Goal: Task Accomplishment & Management: Complete application form

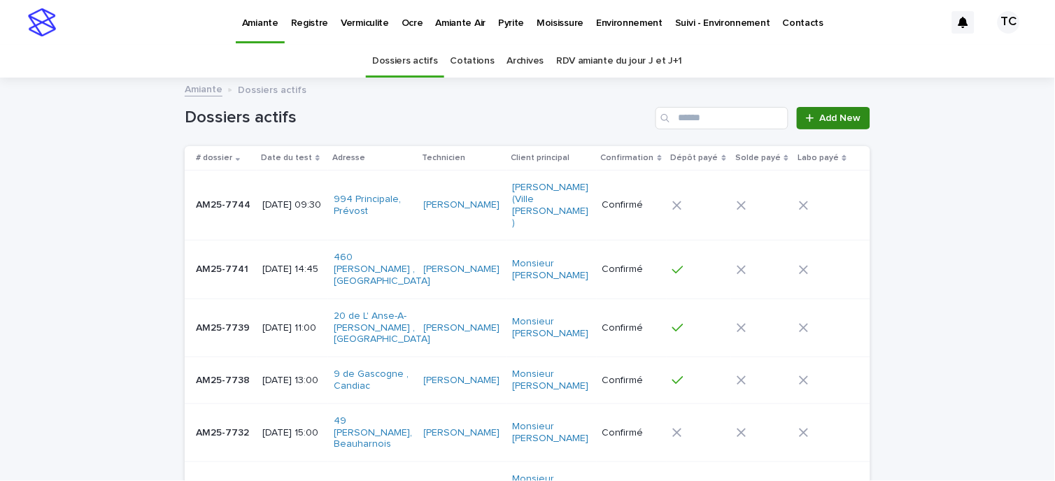
click at [828, 108] on link "Add New" at bounding box center [833, 118] width 73 height 22
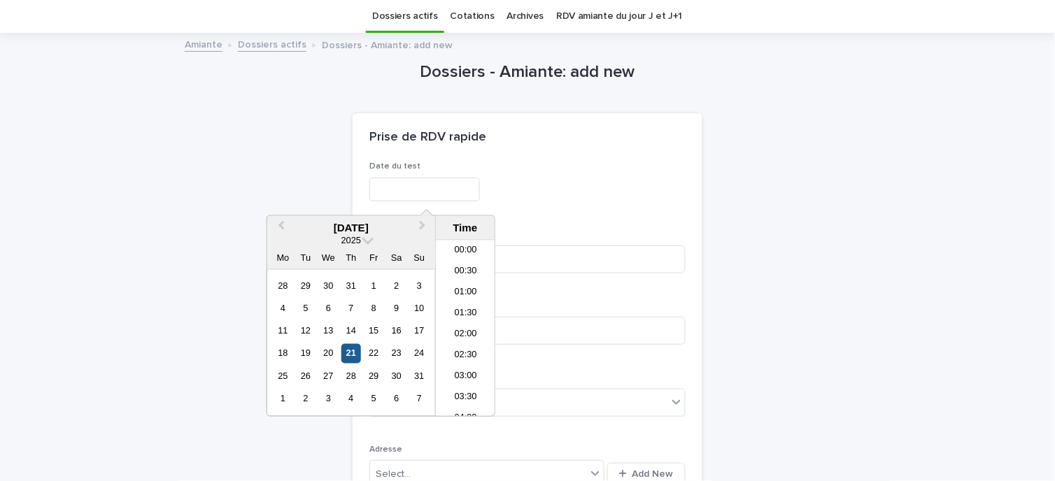
scroll to position [490, 0]
click at [350, 351] on div "21" at bounding box center [350, 353] width 19 height 19
type input "**********"
click at [513, 159] on div "Prise de RDV rapide" at bounding box center [528, 137] width 350 height 49
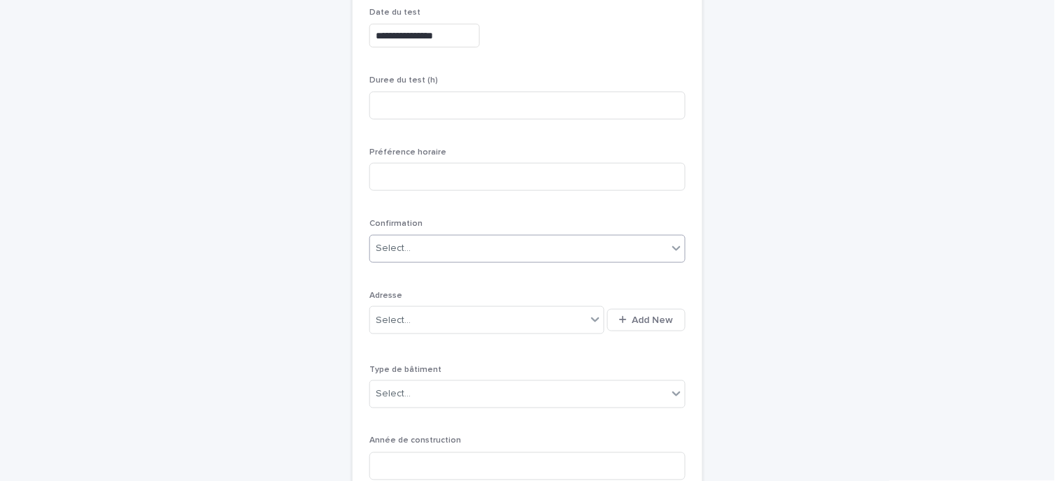
scroll to position [200, 0]
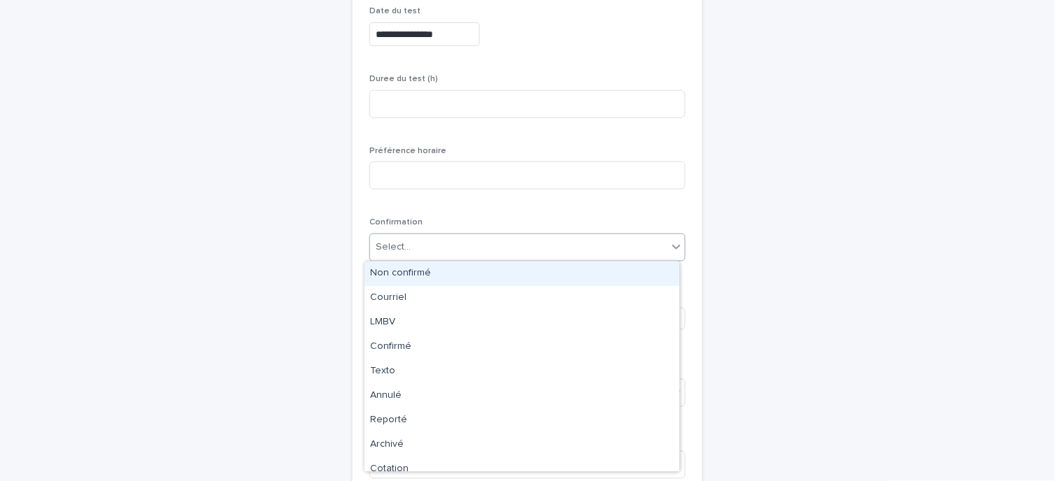
click at [459, 248] on div "Select..." at bounding box center [518, 247] width 297 height 23
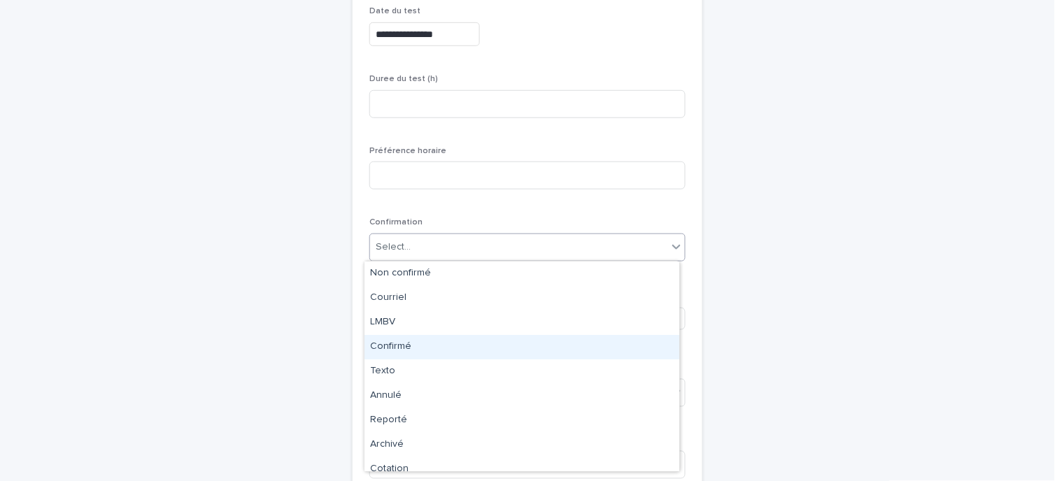
click at [422, 348] on div "Confirmé" at bounding box center [521, 347] width 315 height 24
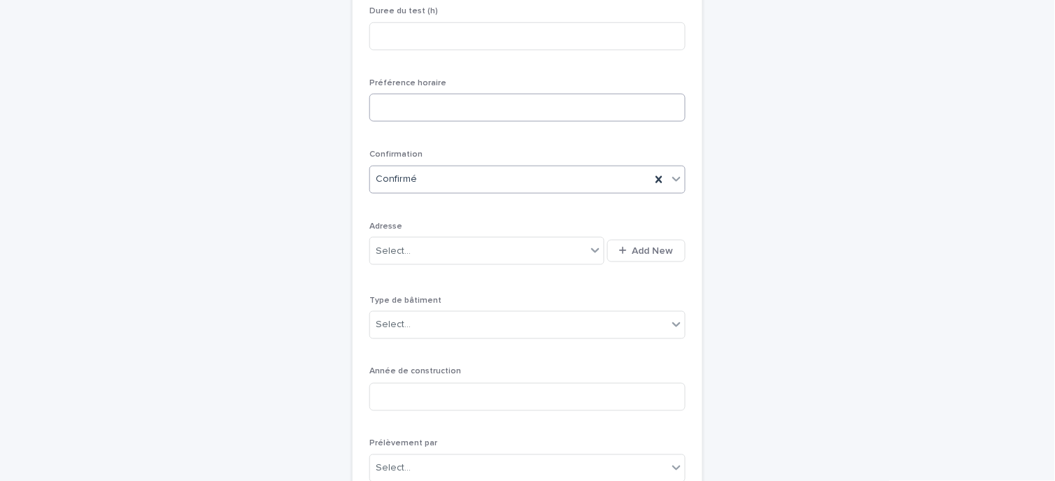
scroll to position [355, 0]
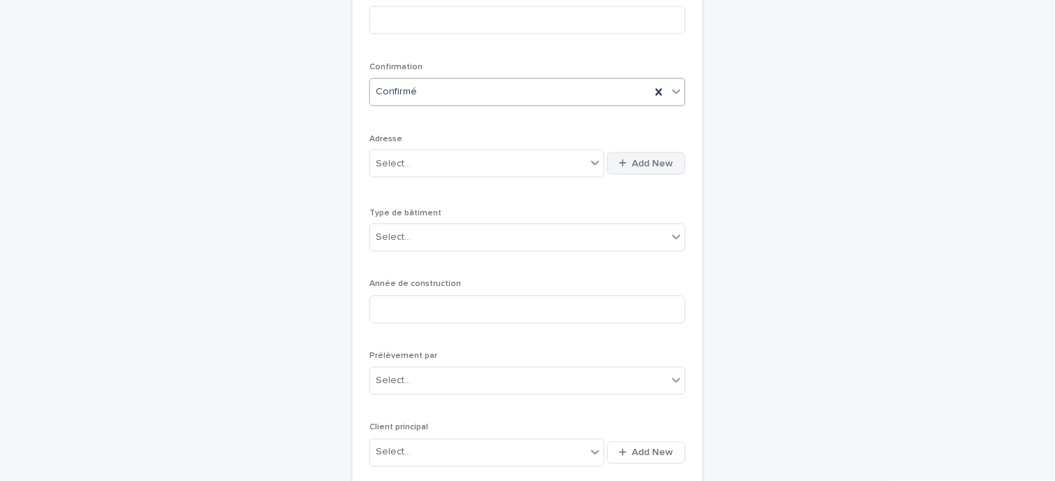
click at [609, 164] on button "Add New" at bounding box center [646, 164] width 78 height 22
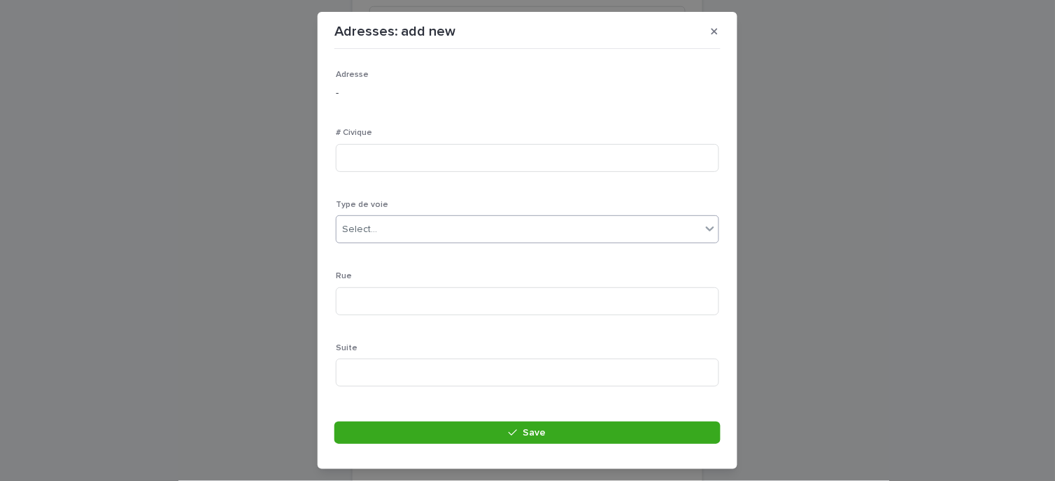
click at [378, 228] on input "text" at bounding box center [378, 230] width 1 height 12
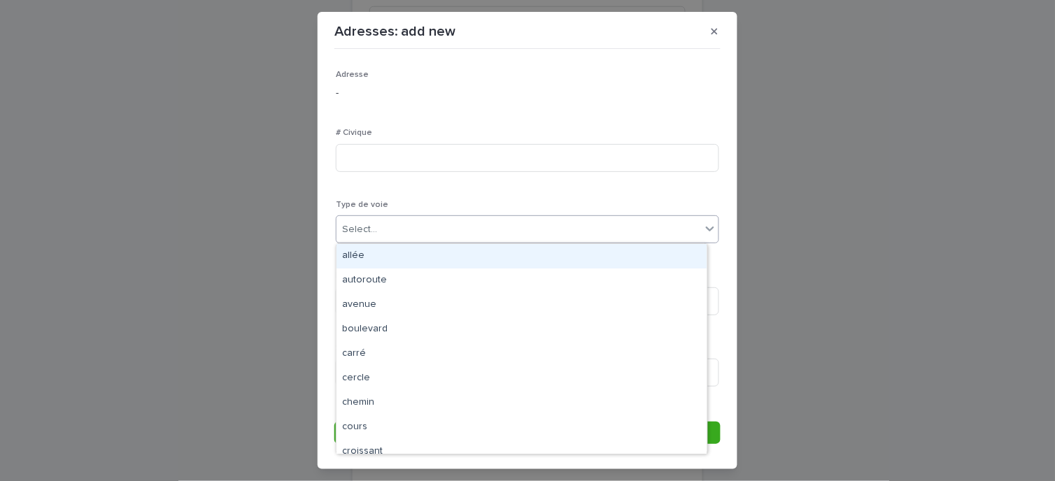
click at [378, 228] on input "text" at bounding box center [378, 230] width 1 height 12
type input "***"
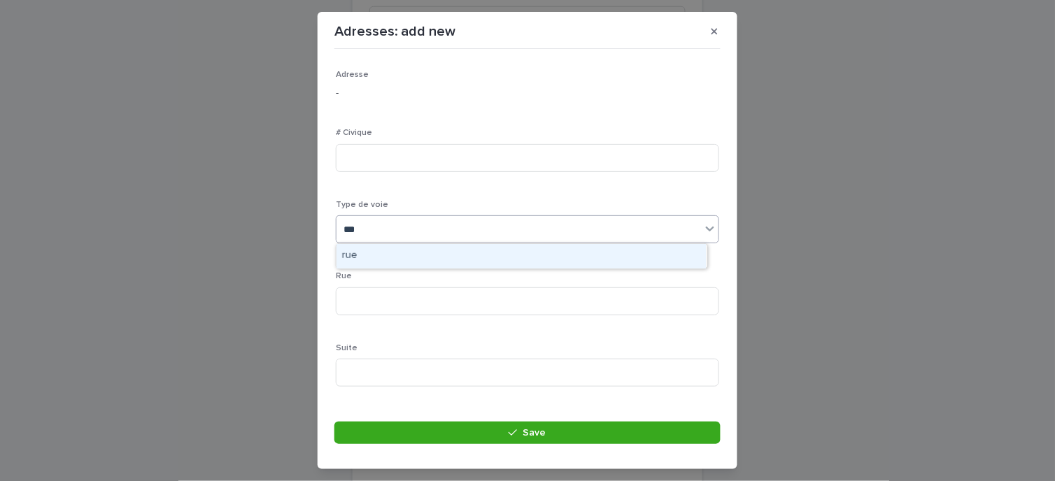
click at [365, 254] on div "rue" at bounding box center [521, 256] width 370 height 24
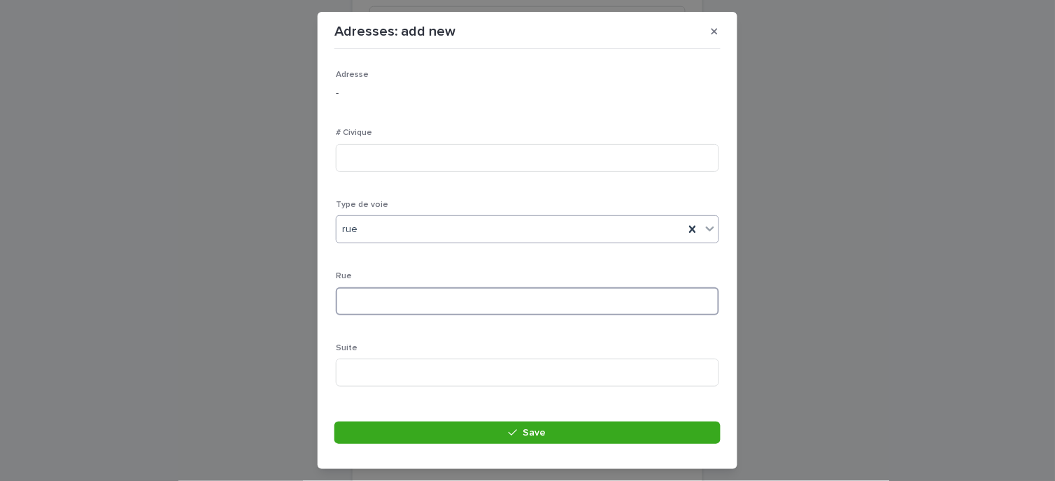
click at [365, 311] on input at bounding box center [527, 302] width 383 height 28
type input "**********"
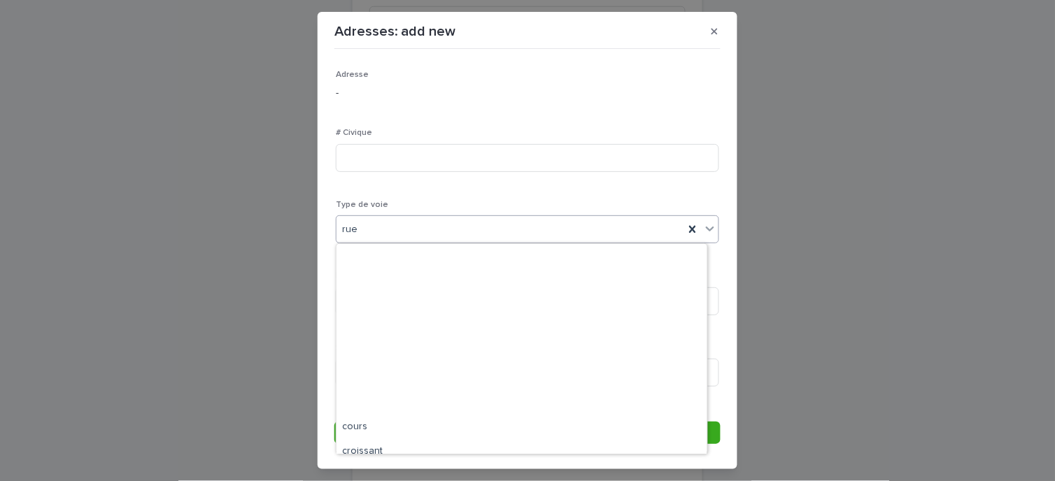
click at [390, 227] on div "rue" at bounding box center [510, 229] width 348 height 23
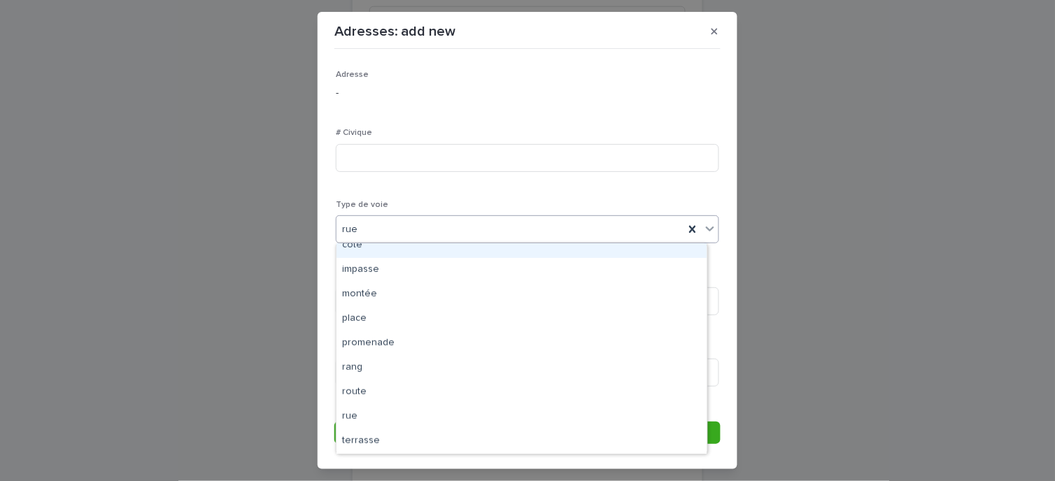
click at [703, 226] on icon at bounding box center [710, 229] width 14 height 14
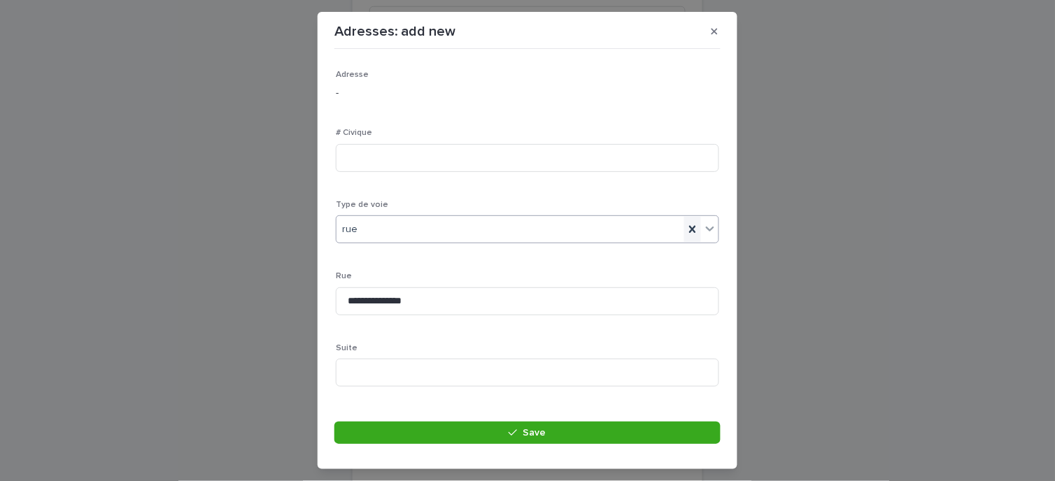
click at [686, 226] on icon at bounding box center [693, 229] width 14 height 14
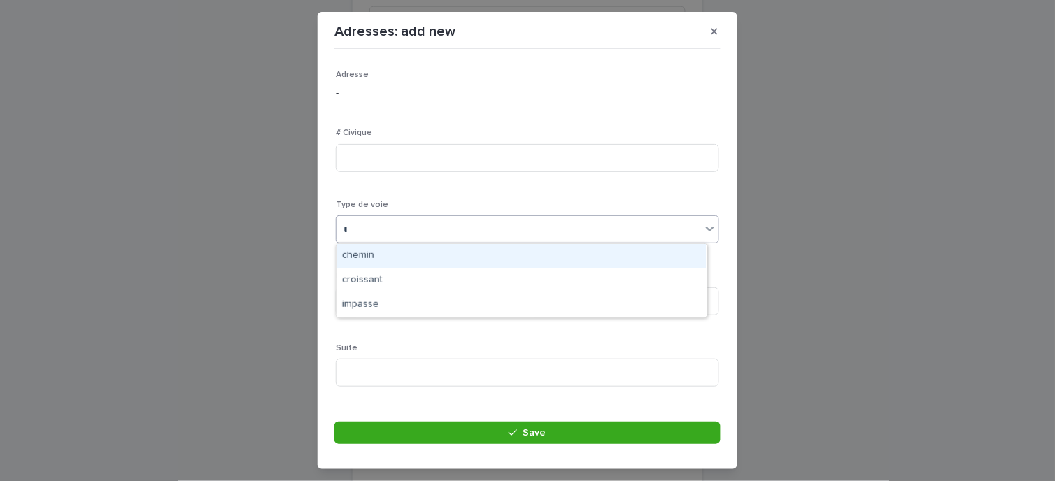
type input "**"
click at [392, 255] on div "impasse" at bounding box center [521, 256] width 370 height 24
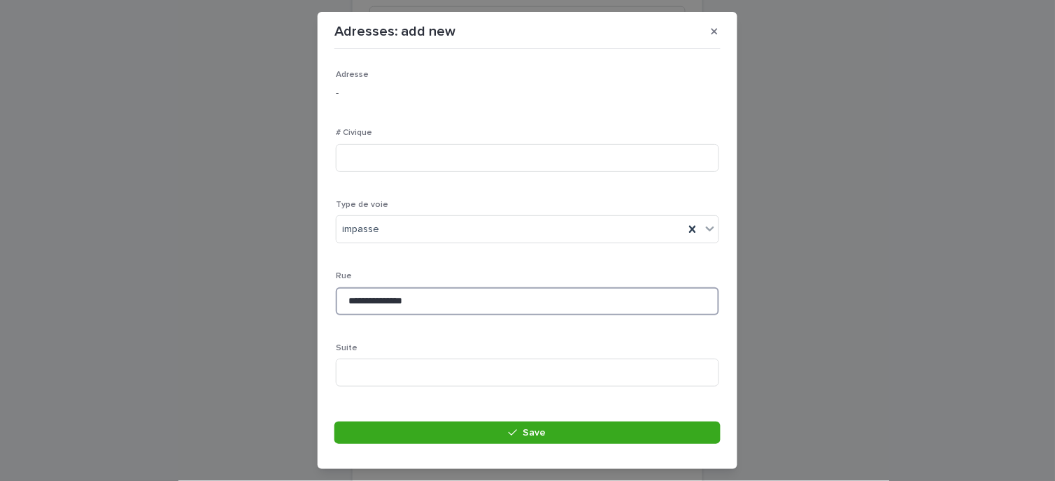
drag, startPoint x: 385, startPoint y: 302, endPoint x: 276, endPoint y: 295, distance: 109.4
click at [276, 295] on div "**********" at bounding box center [527, 240] width 1055 height 481
click at [386, 299] on input "*******" at bounding box center [527, 302] width 383 height 28
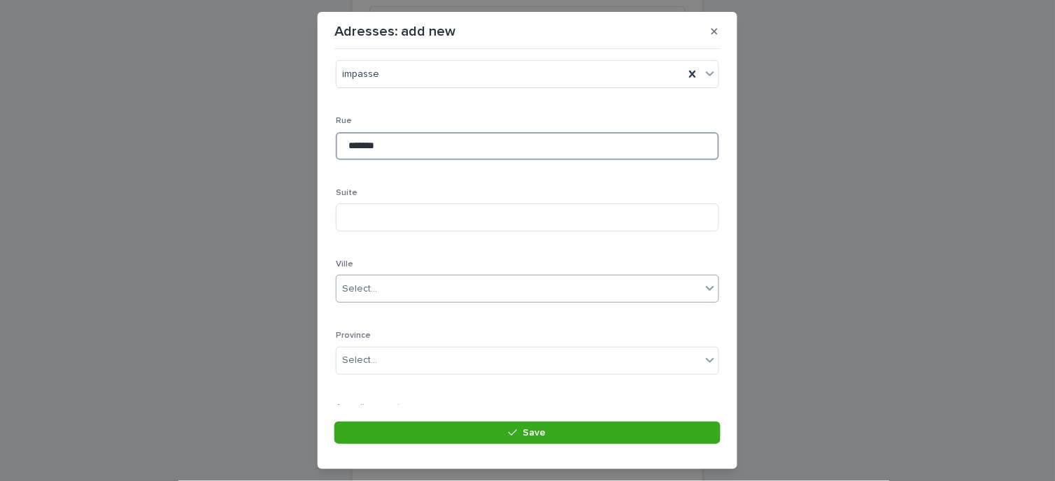
type input "*******"
click at [385, 276] on div "Select..." at bounding box center [527, 289] width 383 height 28
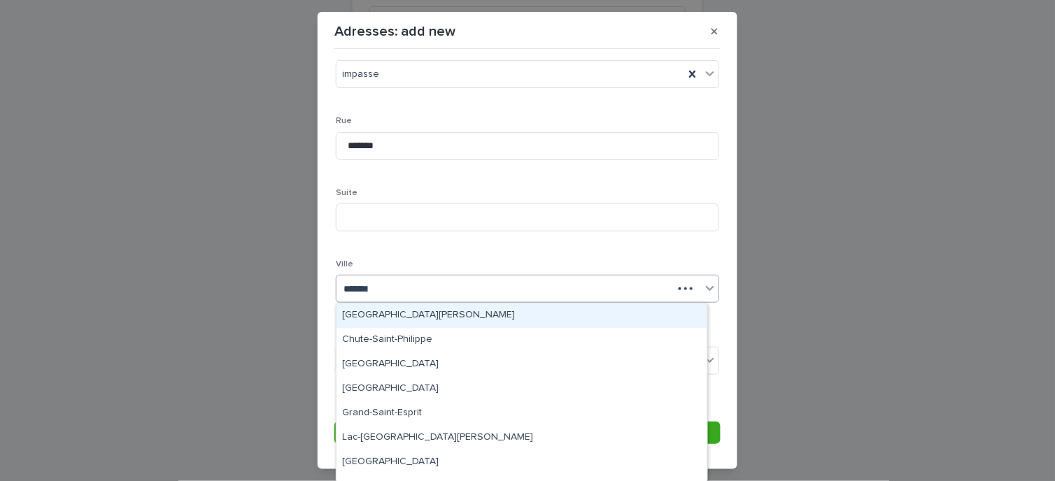
type input "********"
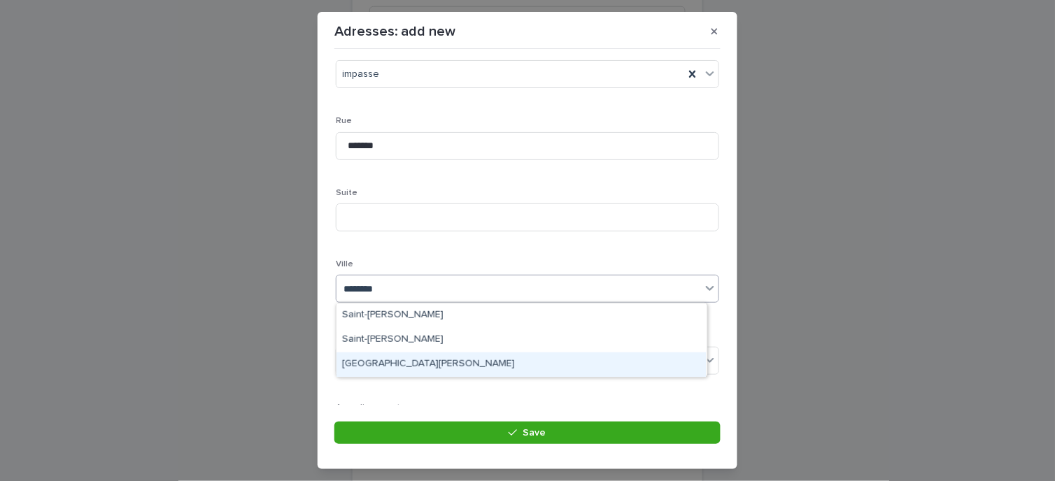
click at [417, 364] on div "[GEOGRAPHIC_DATA][PERSON_NAME]" at bounding box center [521, 365] width 370 height 24
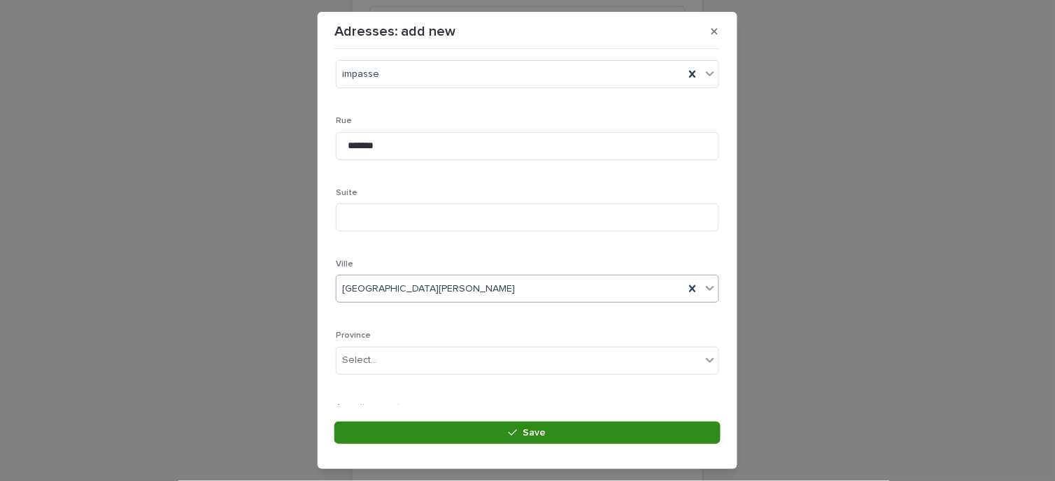
click at [557, 430] on button "Save" at bounding box center [527, 433] width 386 height 22
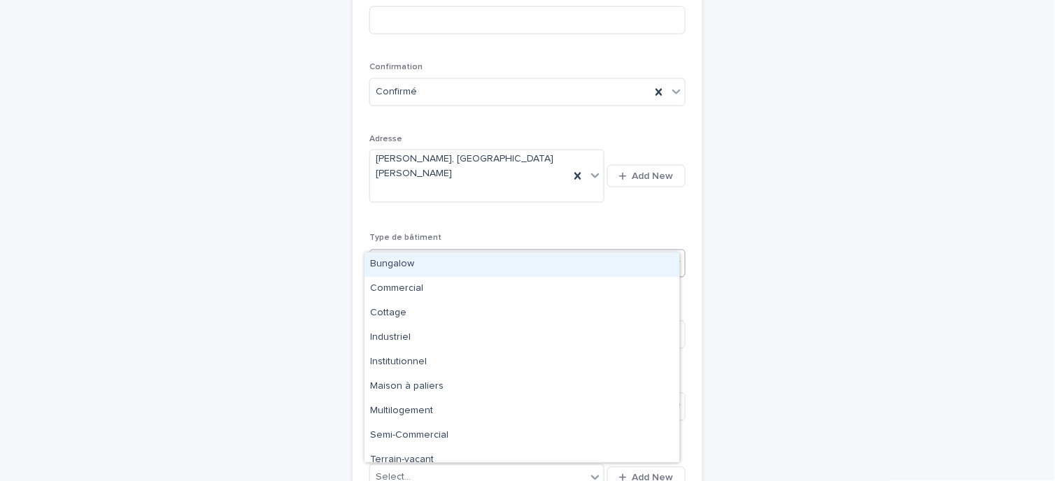
click at [532, 252] on div "Select..." at bounding box center [518, 263] width 297 height 23
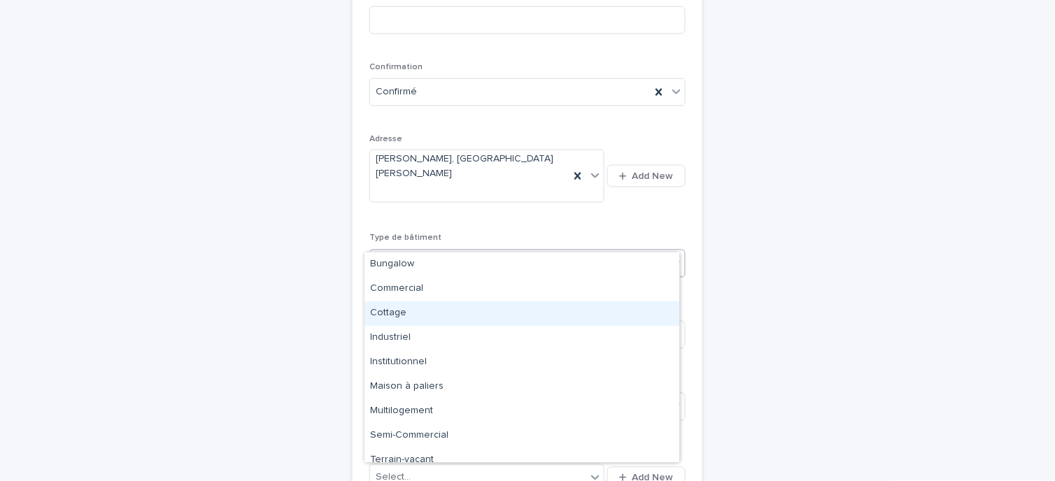
click at [429, 312] on div "Cottage" at bounding box center [521, 314] width 315 height 24
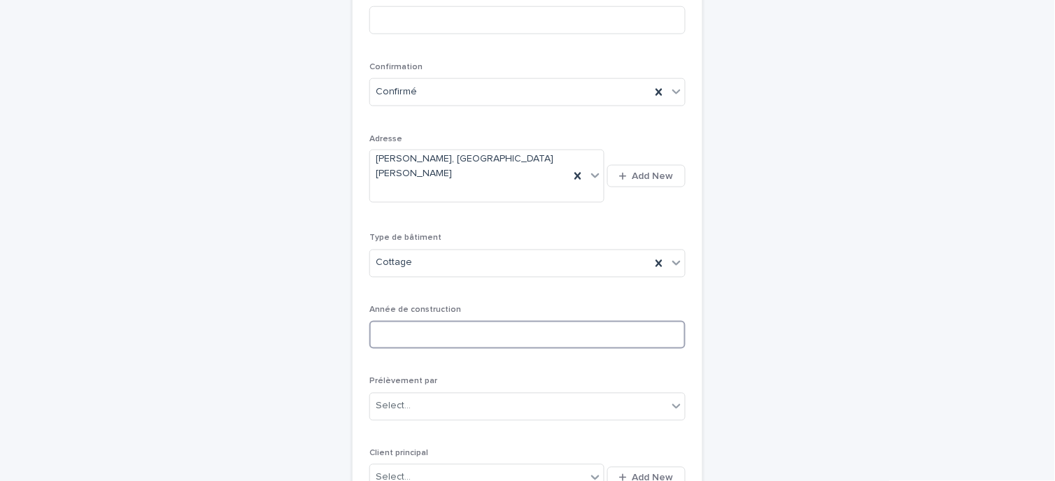
click at [445, 321] on input at bounding box center [527, 335] width 316 height 28
click at [441, 321] on input at bounding box center [527, 335] width 316 height 28
click at [672, 261] on icon at bounding box center [676, 263] width 8 height 5
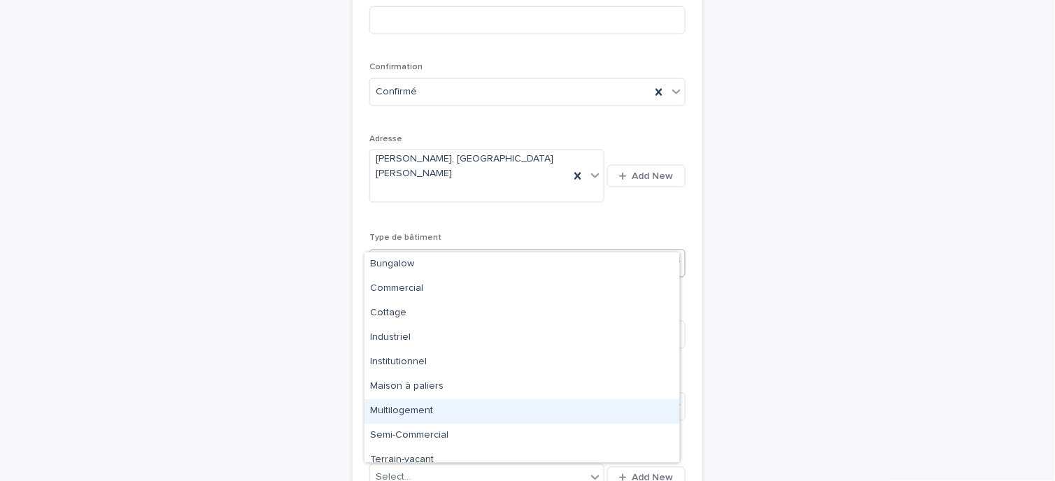
click at [429, 408] on div "Multilogement" at bounding box center [521, 411] width 315 height 24
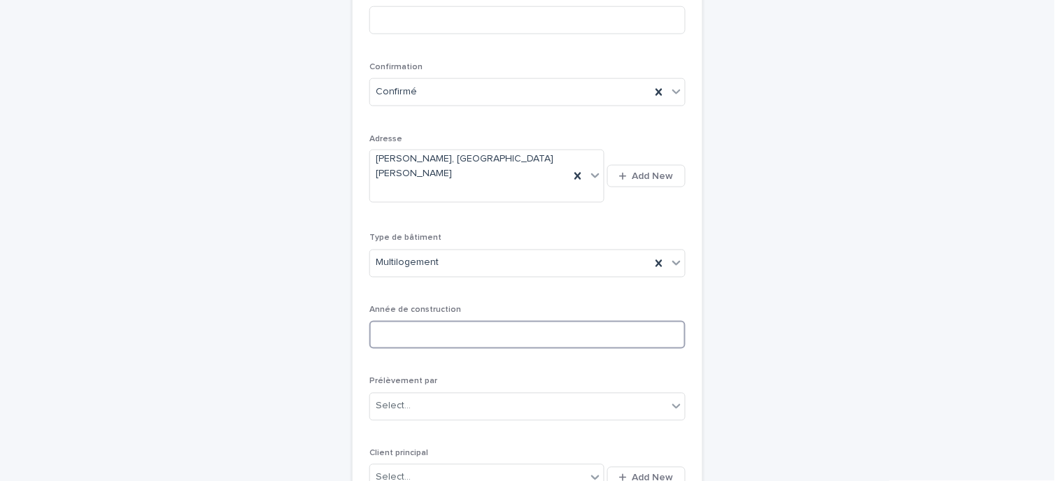
click at [505, 321] on input at bounding box center [527, 335] width 316 height 28
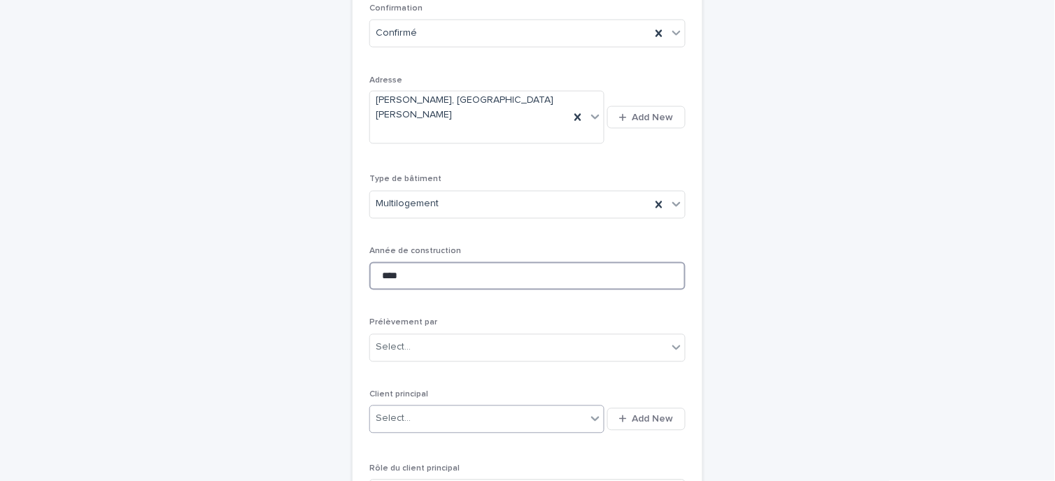
scroll to position [511, 0]
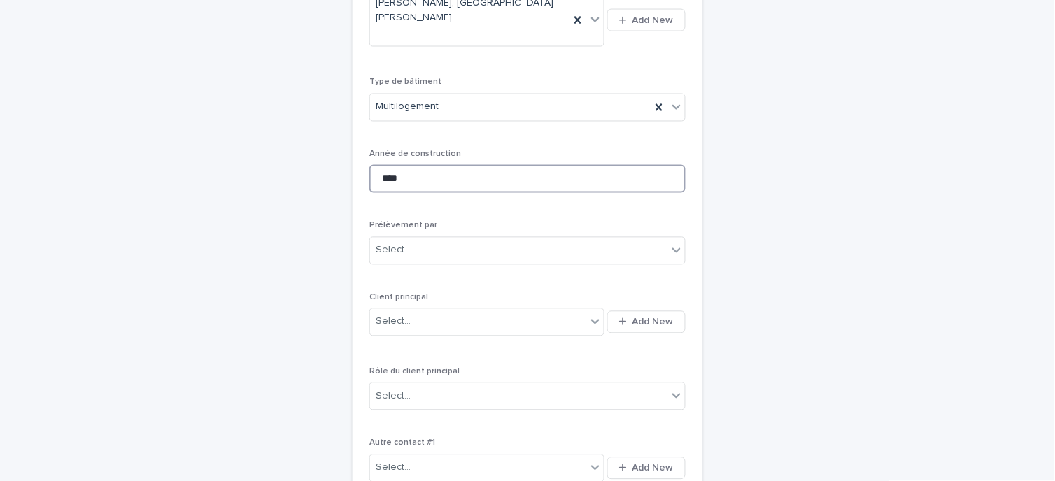
type input "****"
click at [462, 221] on p "Prélèvement par" at bounding box center [527, 226] width 316 height 10
click at [456, 240] on div "Prélèvement par Select..." at bounding box center [527, 248] width 316 height 55
click at [452, 239] on div "Select..." at bounding box center [518, 250] width 297 height 23
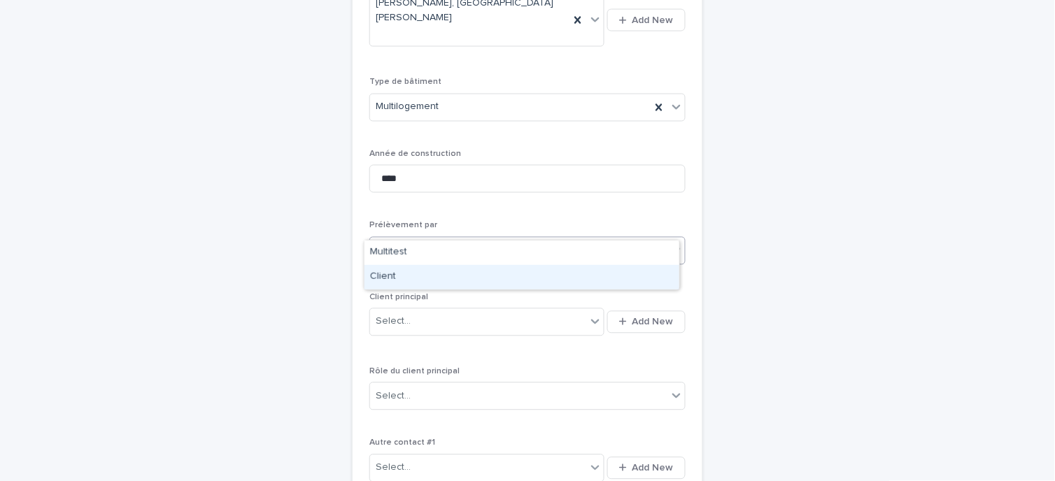
click at [434, 288] on div "Client" at bounding box center [521, 277] width 315 height 24
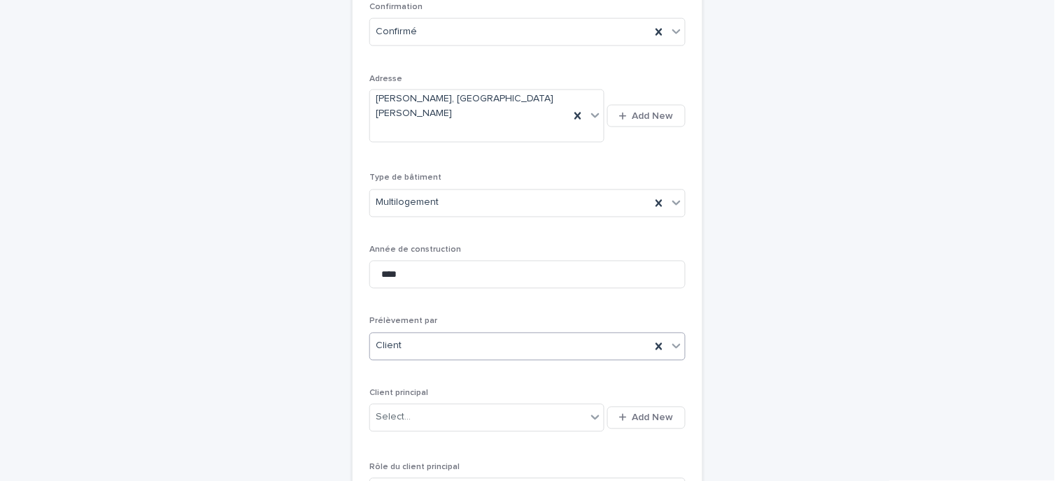
scroll to position [726, 0]
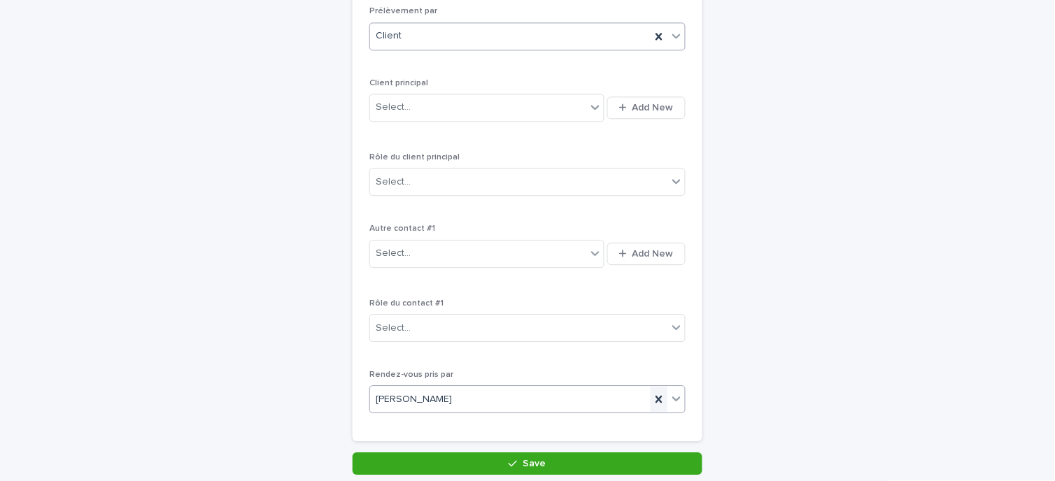
click at [652, 392] on icon at bounding box center [659, 399] width 14 height 14
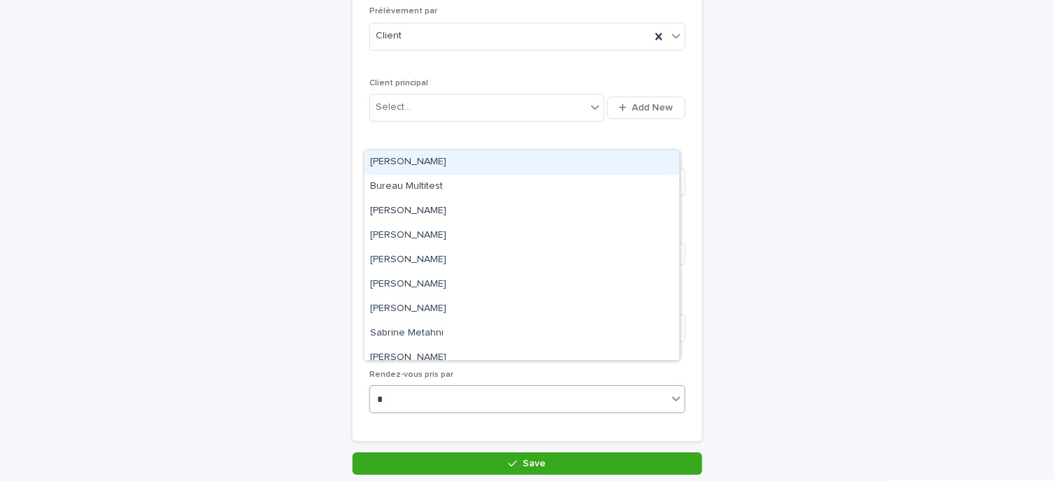
type input "**"
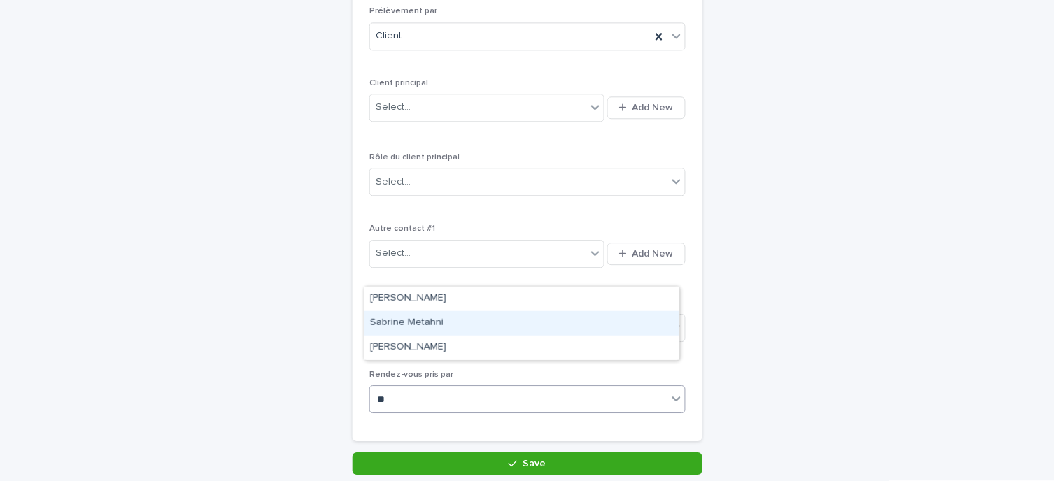
click at [467, 320] on div "Sabrine Metahni" at bounding box center [521, 323] width 315 height 24
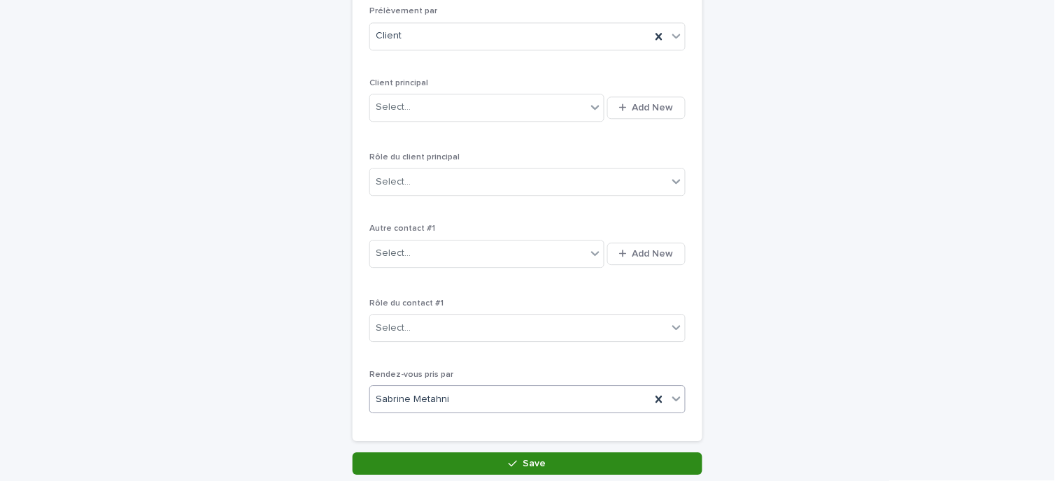
click at [501, 453] on button "Save" at bounding box center [528, 464] width 350 height 22
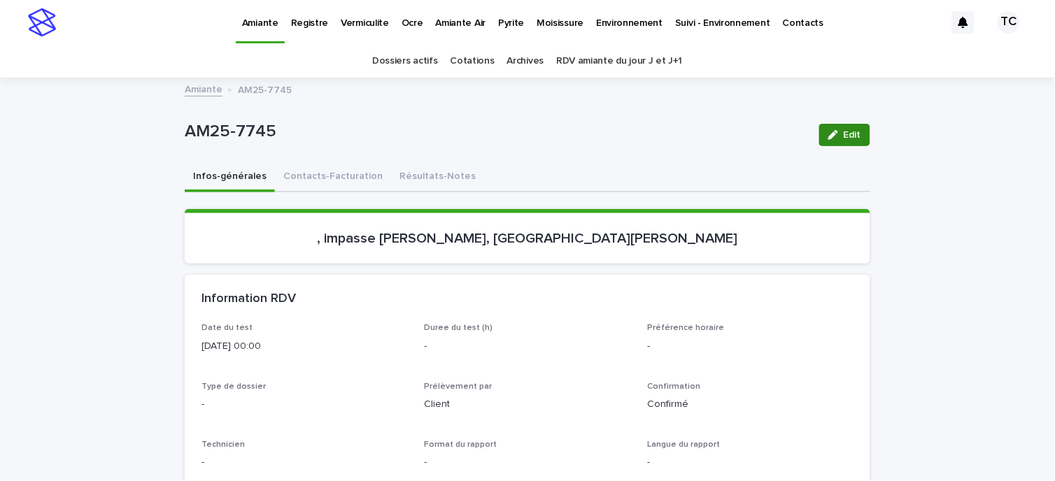
click at [849, 140] on button "Edit" at bounding box center [844, 135] width 51 height 22
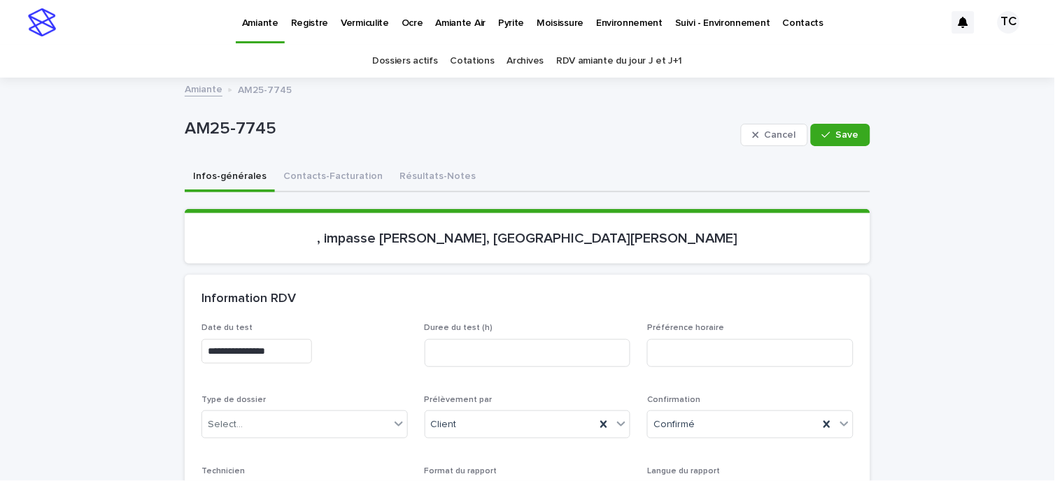
scroll to position [155, 0]
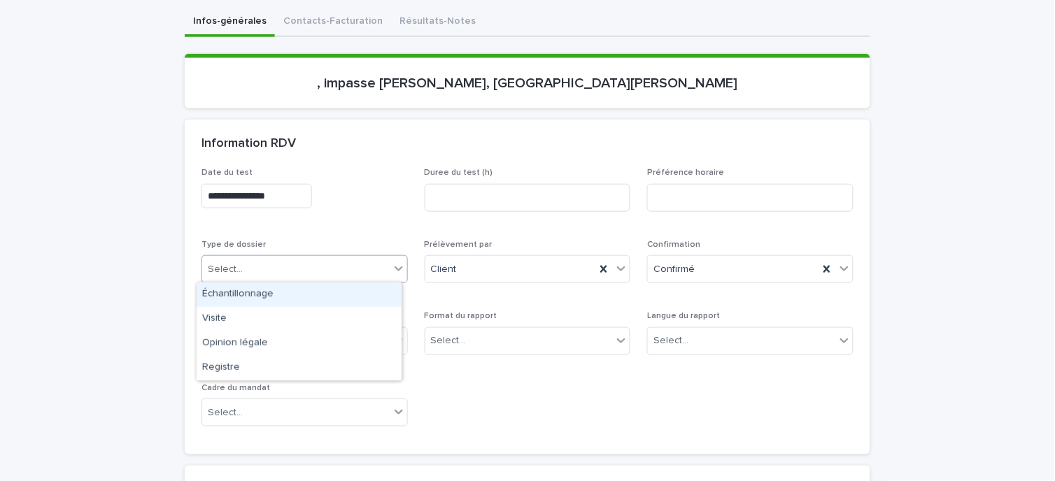
click at [312, 268] on div "Select..." at bounding box center [295, 269] width 187 height 23
click at [280, 296] on div "Échantillonnage" at bounding box center [299, 295] width 205 height 24
click at [497, 332] on div "Select..." at bounding box center [518, 341] width 187 height 23
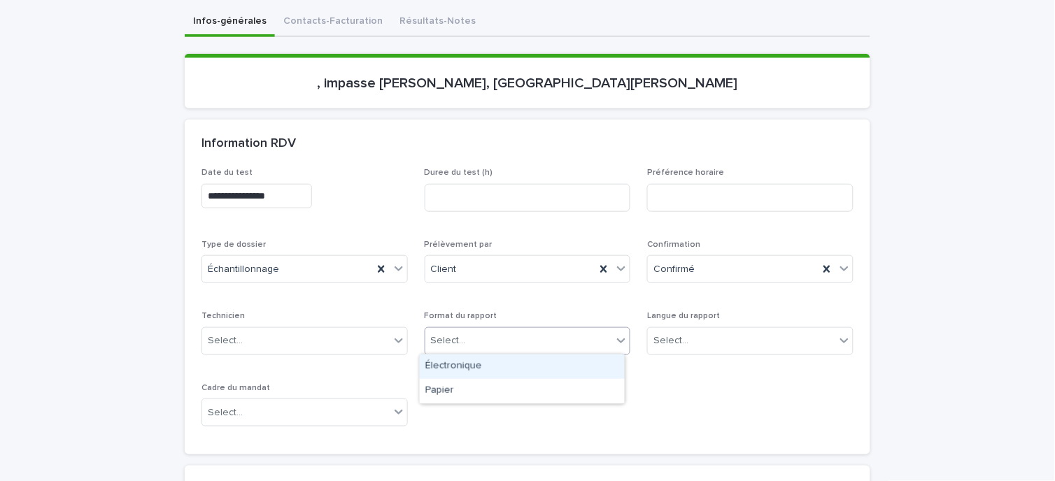
click at [462, 364] on div "Électronique" at bounding box center [522, 367] width 205 height 24
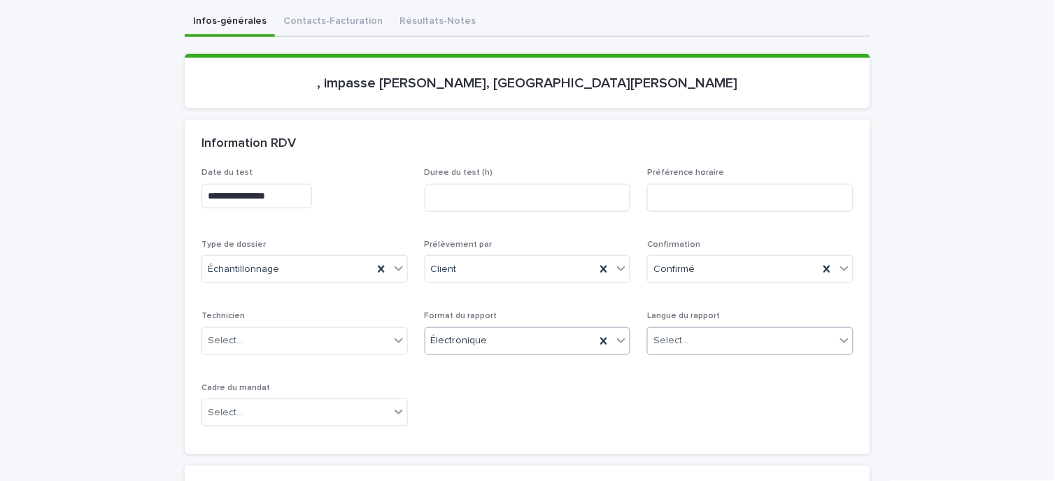
click at [697, 339] on div "Select..." at bounding box center [741, 341] width 187 height 23
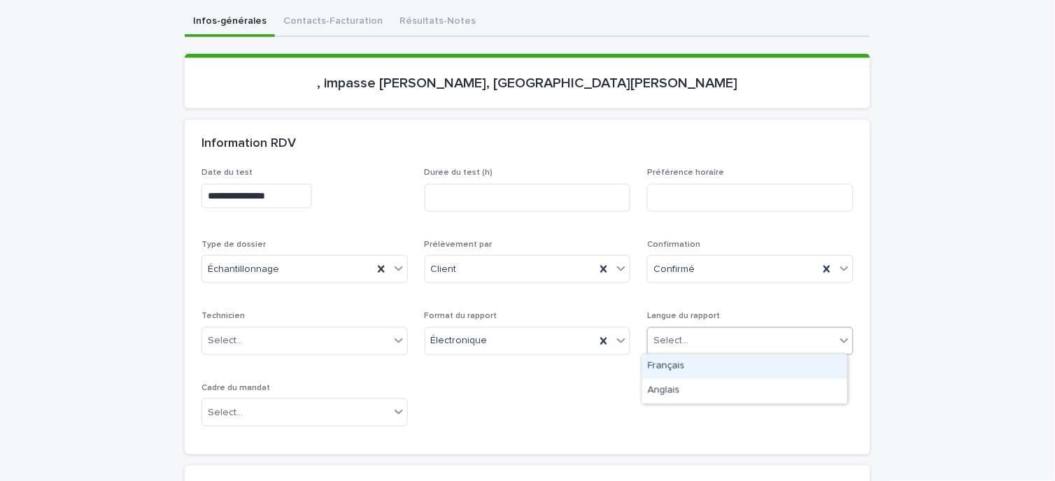
click at [683, 368] on div "Français" at bounding box center [744, 367] width 205 height 24
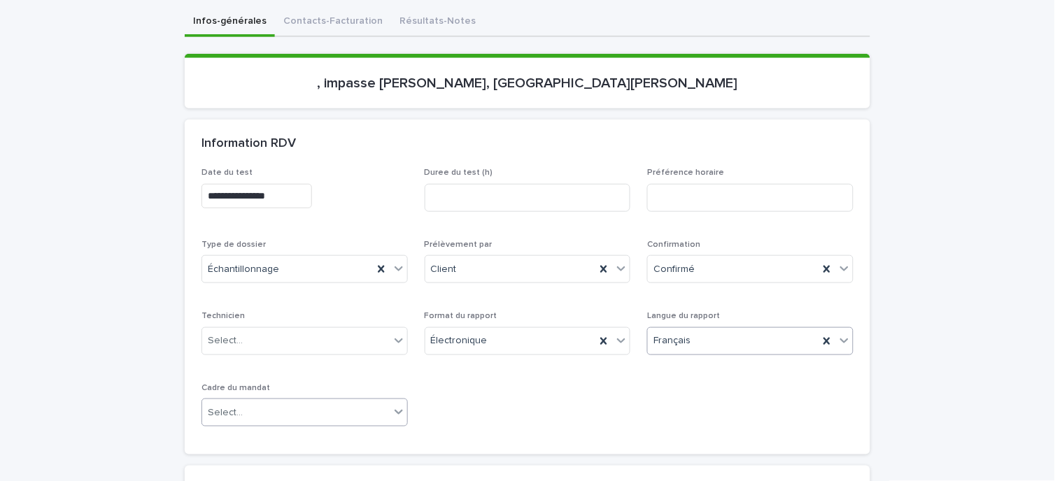
click at [256, 411] on div "Select..." at bounding box center [295, 413] width 187 height 23
click at [239, 337] on div "Travaux" at bounding box center [299, 335] width 205 height 24
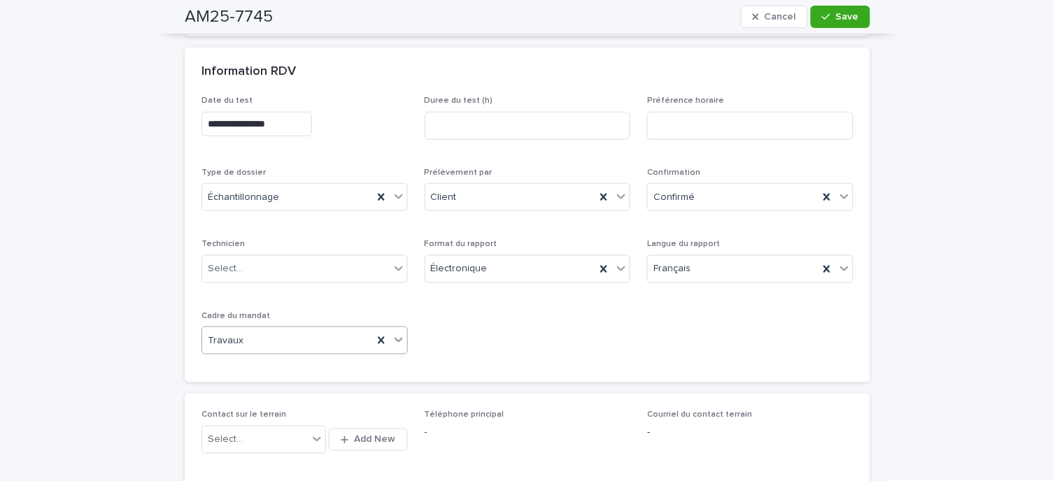
scroll to position [78, 0]
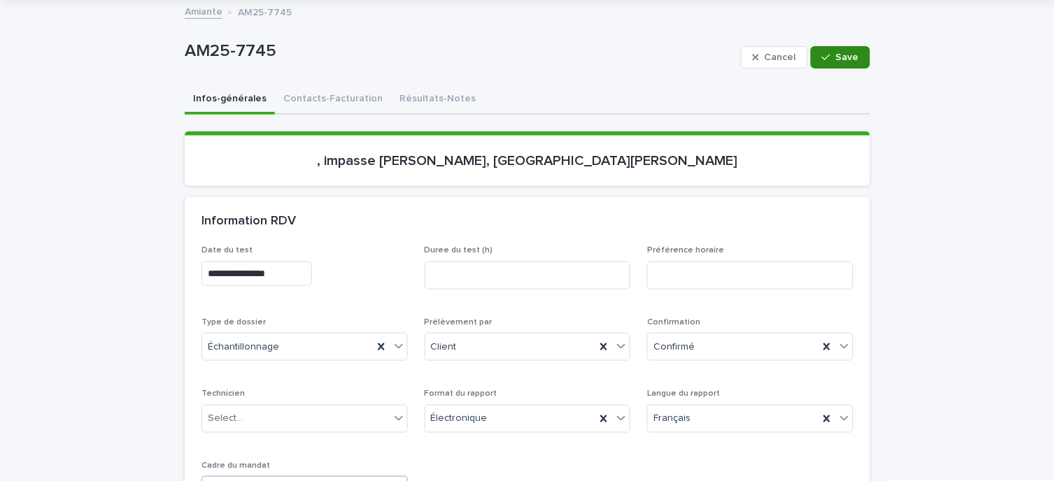
click at [843, 54] on span "Save" at bounding box center [847, 57] width 23 height 10
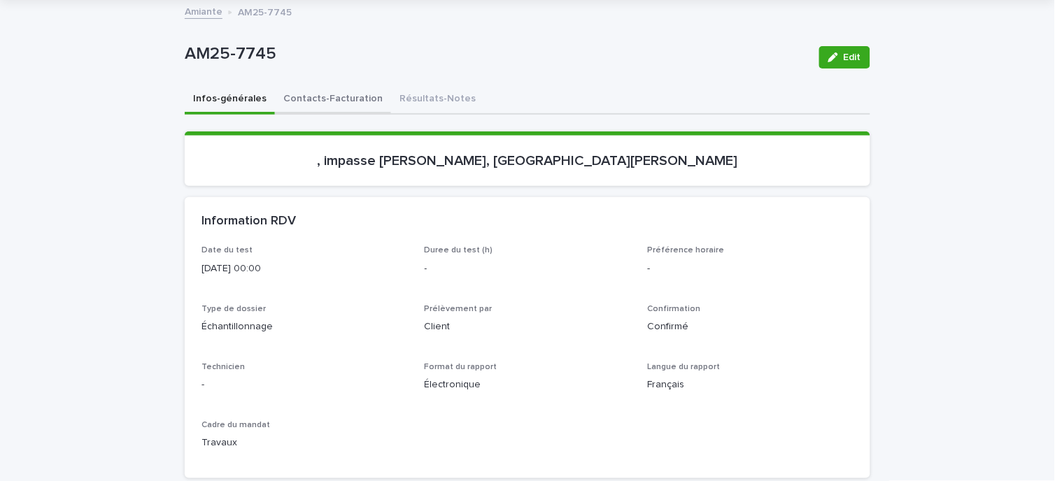
click at [315, 99] on button "Contacts-Facturation" at bounding box center [333, 99] width 116 height 29
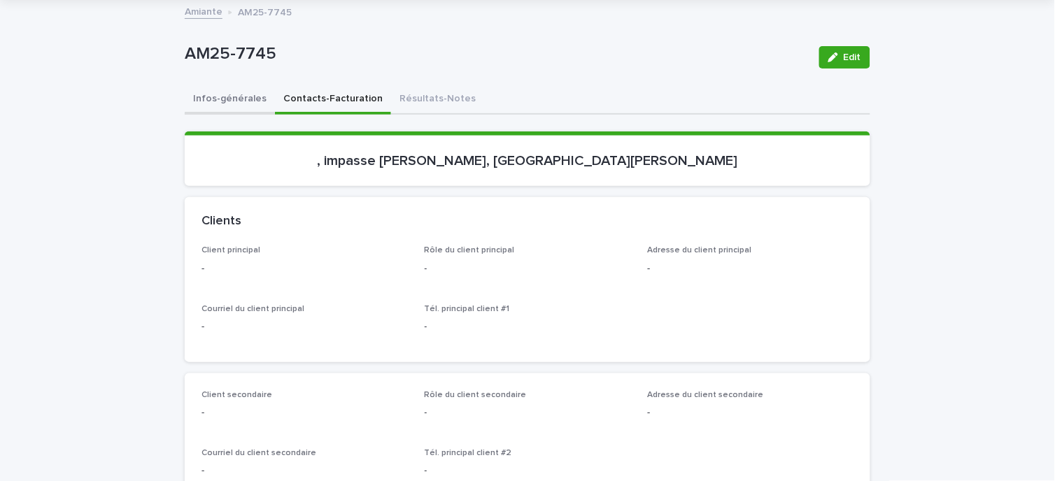
click at [225, 99] on button "Infos-générales" at bounding box center [230, 99] width 90 height 29
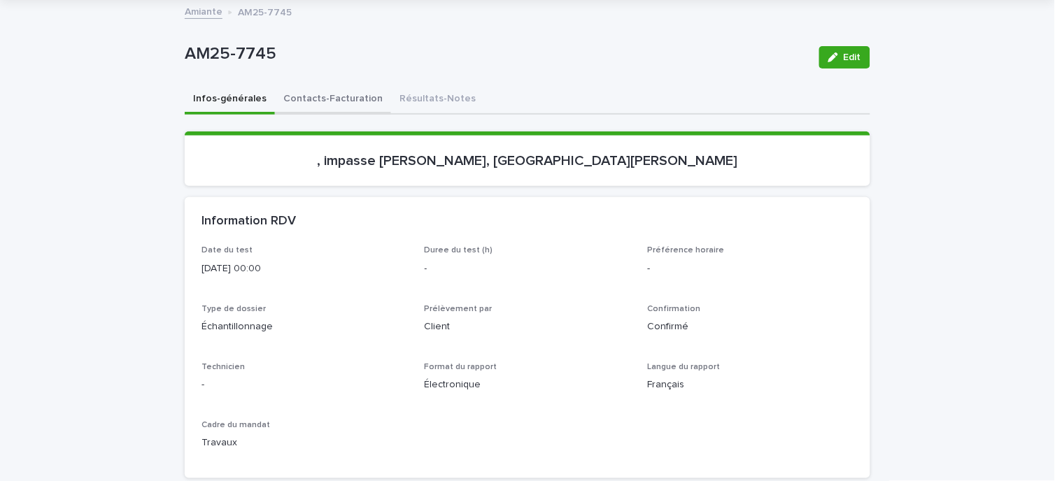
click at [289, 98] on button "Contacts-Facturation" at bounding box center [333, 99] width 116 height 29
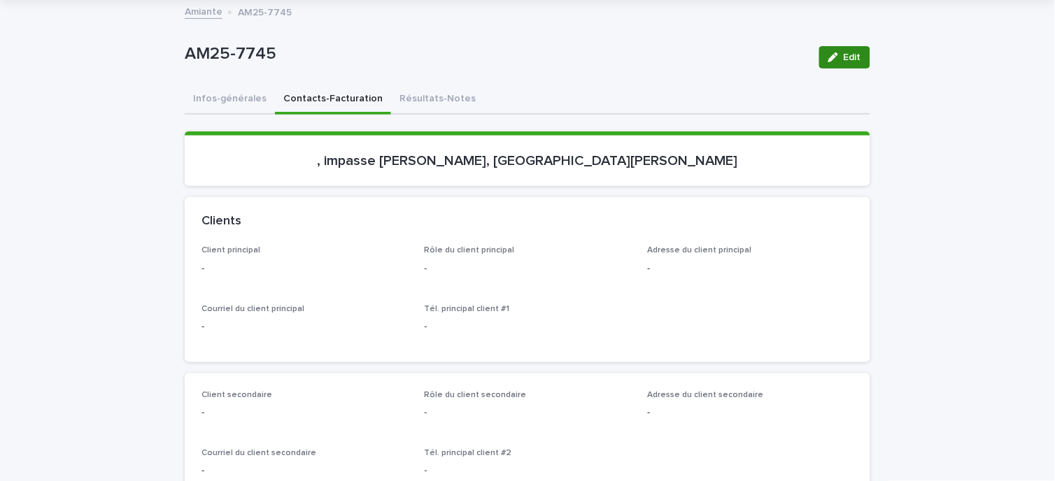
click at [841, 63] on button "Edit" at bounding box center [844, 57] width 51 height 22
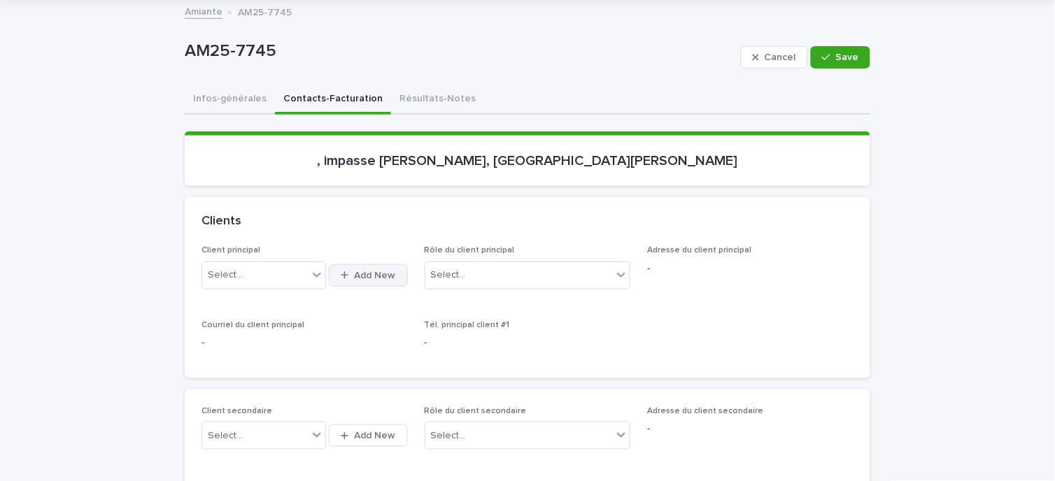
click at [367, 271] on span "Add New" at bounding box center [375, 276] width 41 height 10
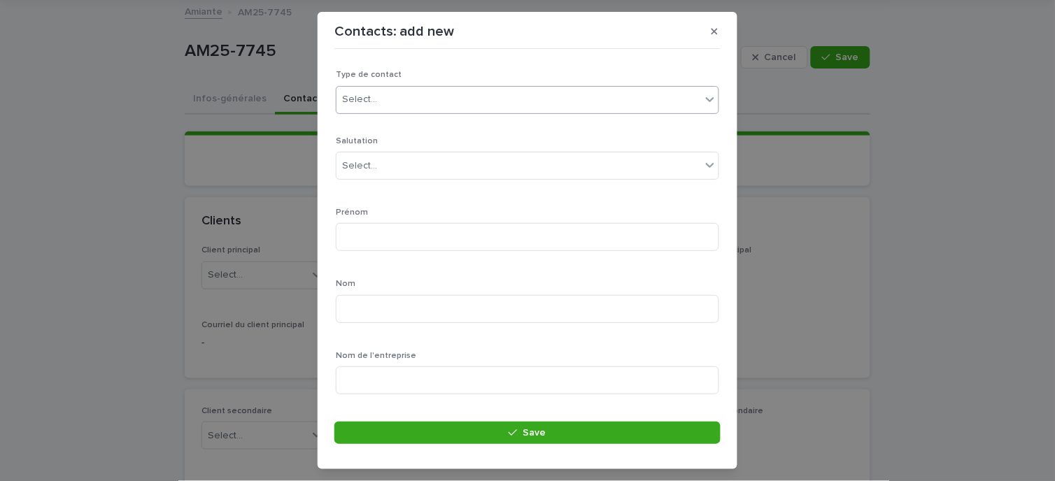
click at [446, 86] on div "Select..." at bounding box center [527, 100] width 383 height 28
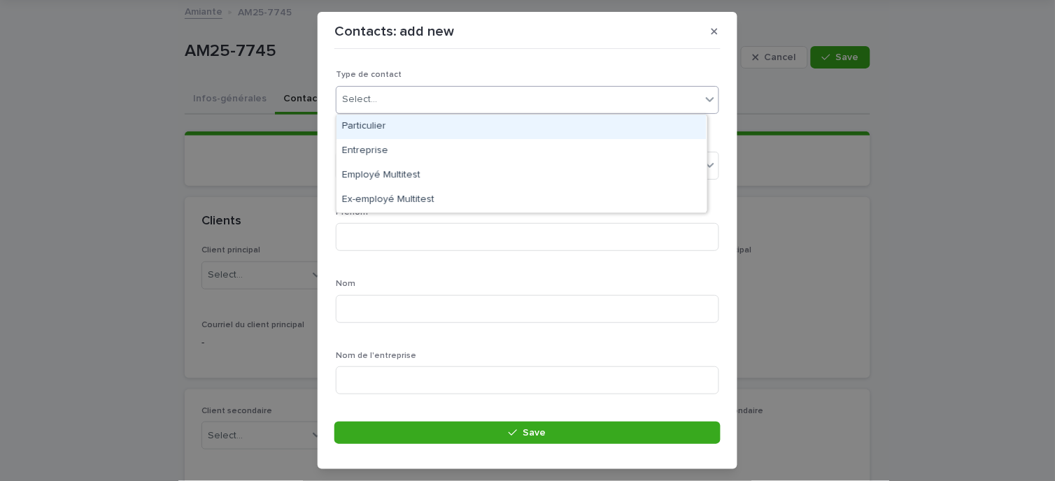
click at [394, 127] on div "Particulier" at bounding box center [521, 127] width 370 height 24
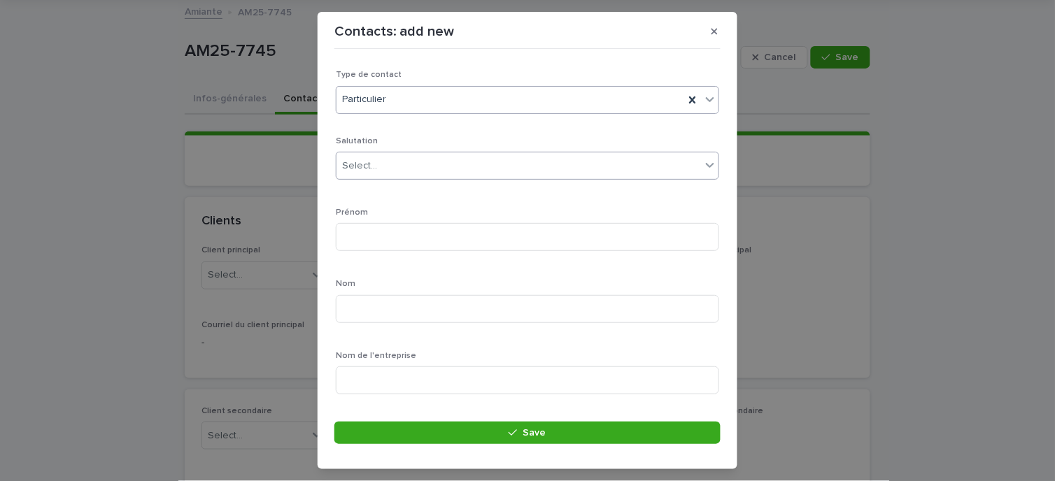
click at [381, 162] on div "Select..." at bounding box center [518, 166] width 364 height 23
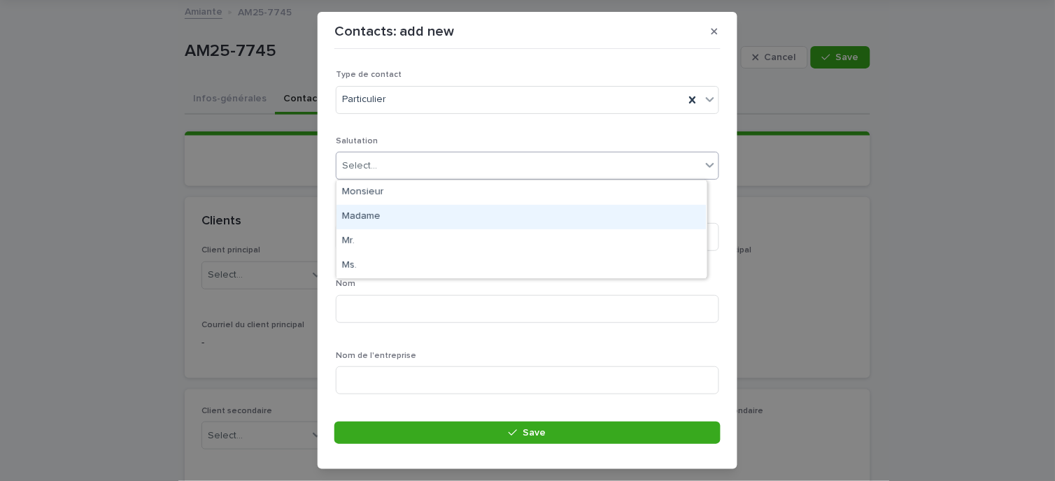
click at [382, 218] on div "Madame" at bounding box center [521, 217] width 370 height 24
click at [378, 228] on input at bounding box center [527, 237] width 383 height 28
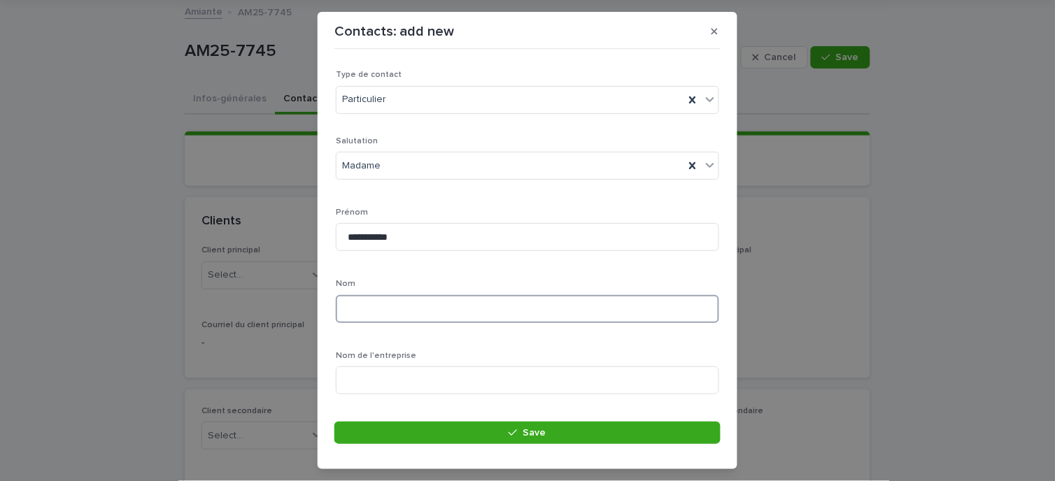
click at [355, 311] on input at bounding box center [527, 309] width 383 height 28
click at [348, 275] on div "**********" at bounding box center [527, 448] width 383 height 625
click at [386, 236] on input "**********" at bounding box center [527, 237] width 383 height 28
type input "**********"
click at [383, 313] on input at bounding box center [527, 309] width 383 height 28
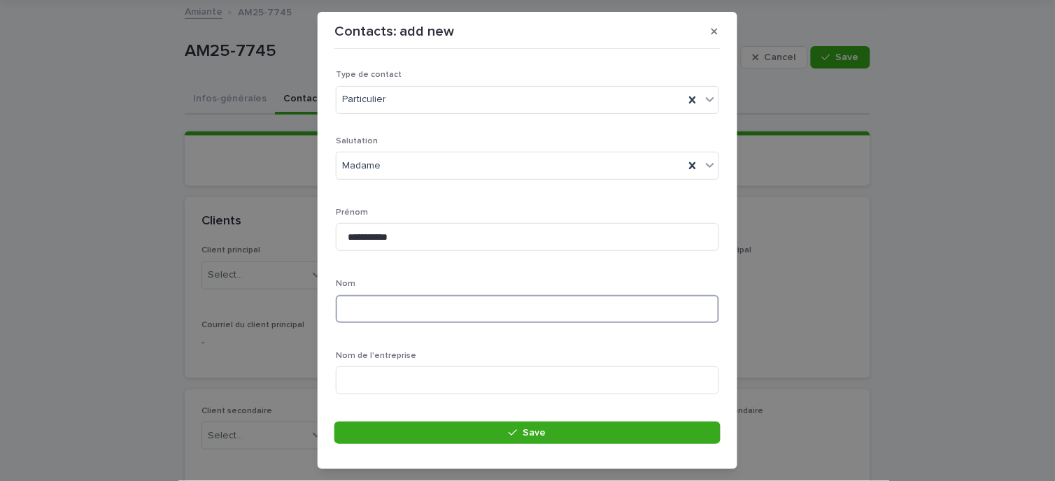
click at [383, 313] on input at bounding box center [527, 309] width 383 height 28
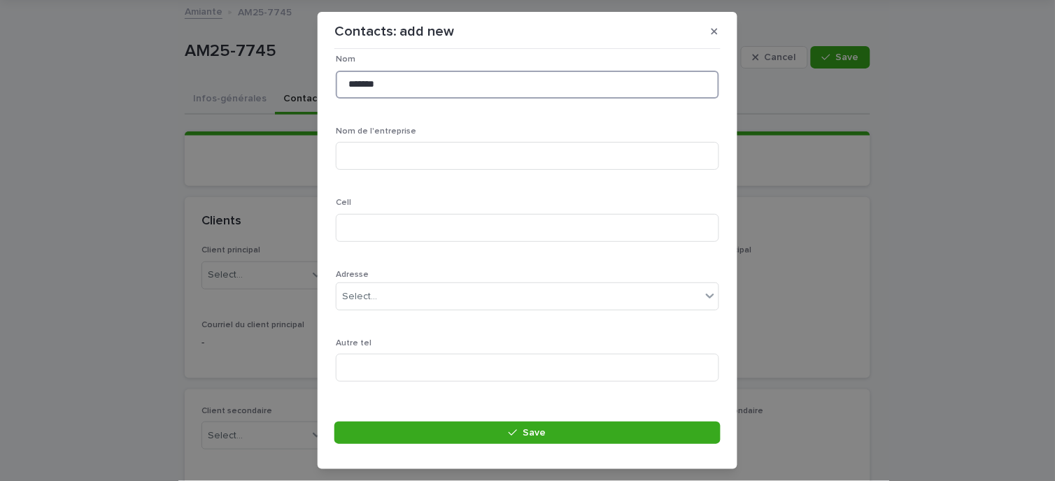
scroll to position [233, 0]
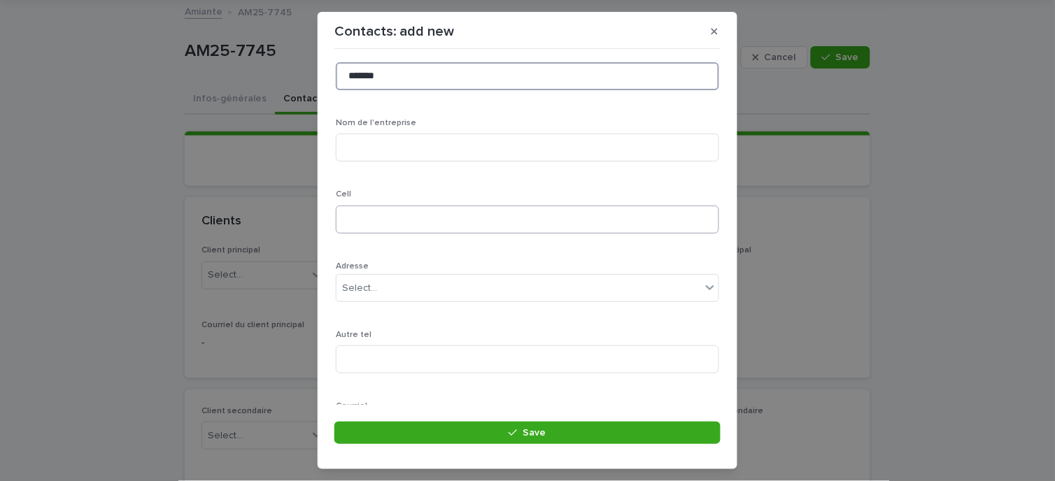
type input "*******"
click at [408, 222] on input at bounding box center [527, 220] width 383 height 28
click at [385, 214] on input "**********" at bounding box center [527, 220] width 383 height 28
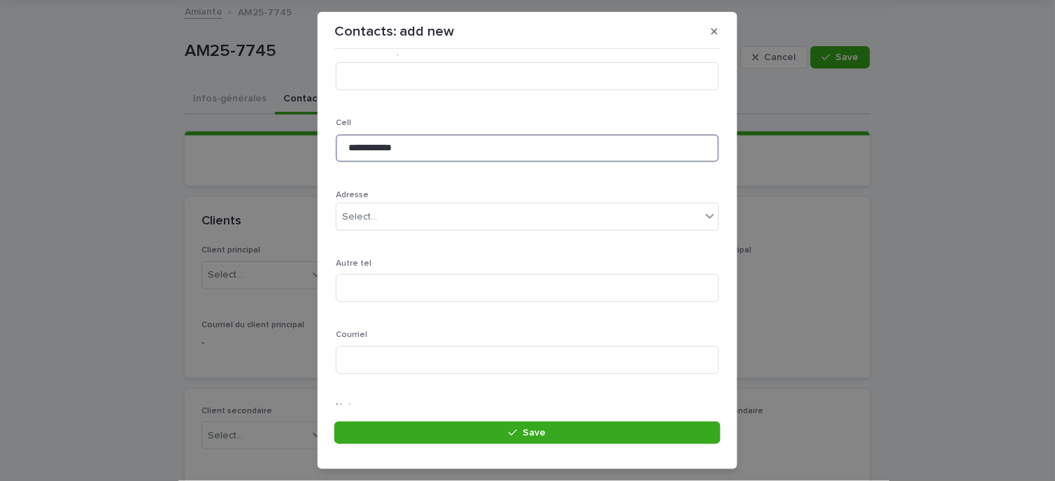
scroll to position [388, 0]
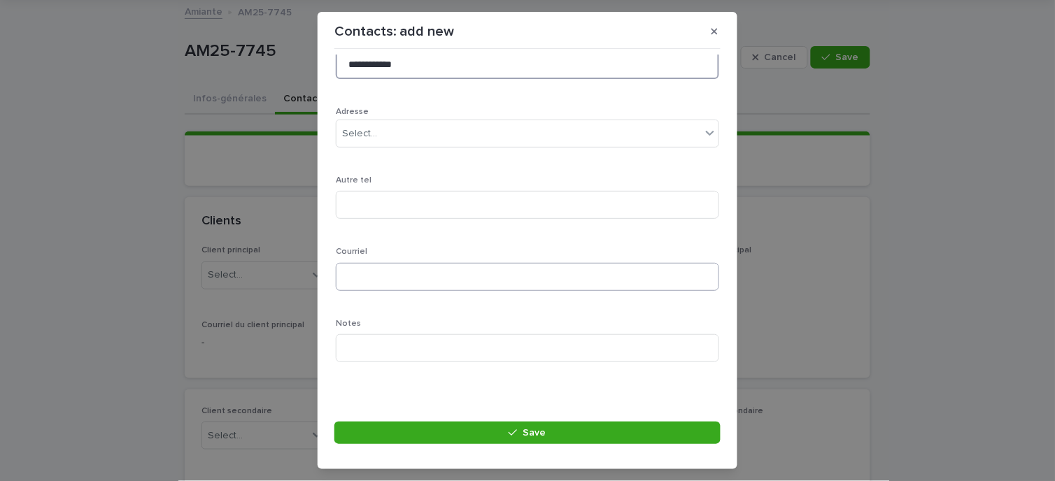
type input "**********"
click at [383, 280] on input at bounding box center [527, 277] width 383 height 28
click at [374, 273] on input at bounding box center [527, 277] width 383 height 28
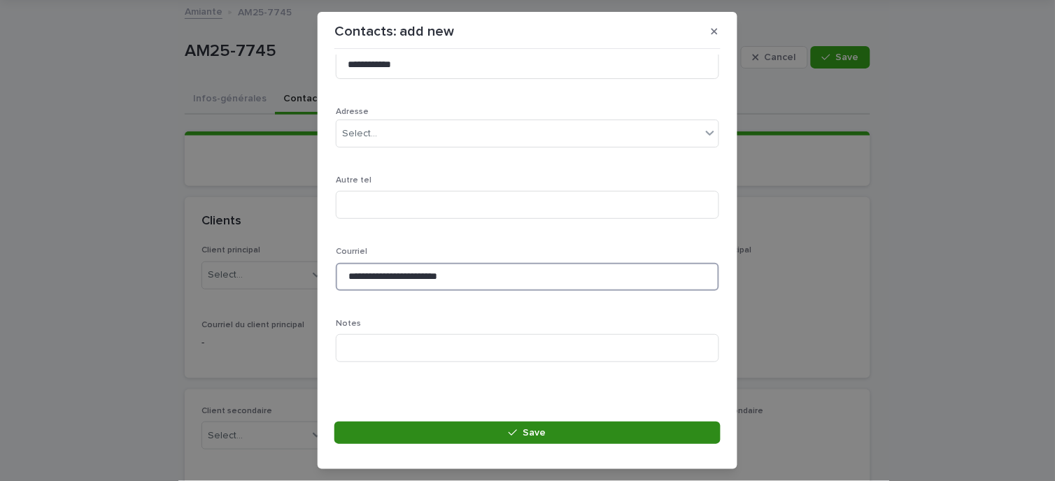
type input "**********"
click at [585, 435] on button "Save" at bounding box center [527, 433] width 386 height 22
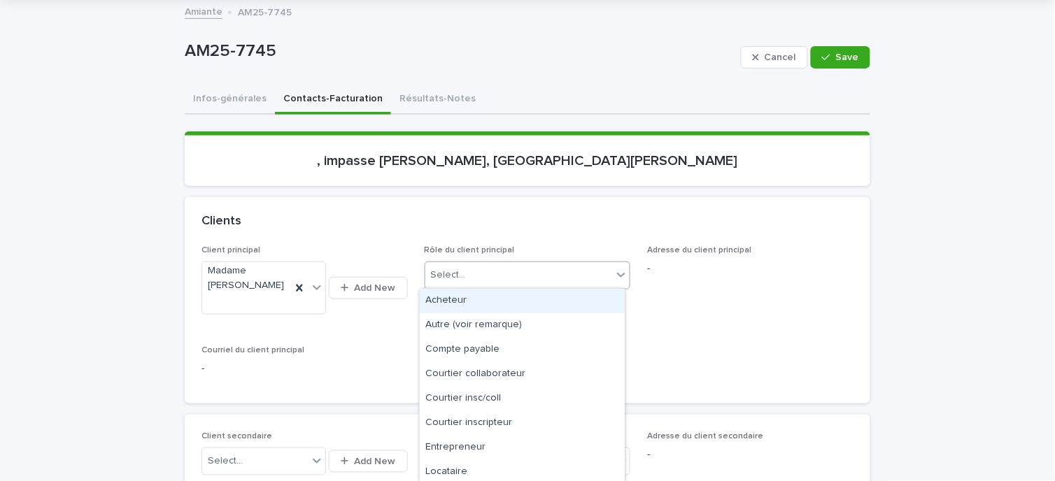
click at [614, 271] on icon at bounding box center [621, 275] width 14 height 14
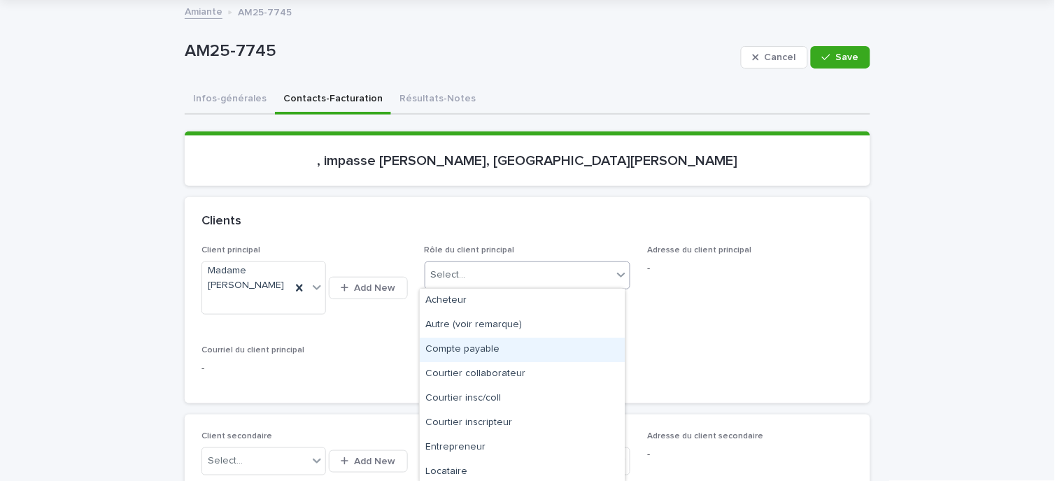
scroll to position [51, 0]
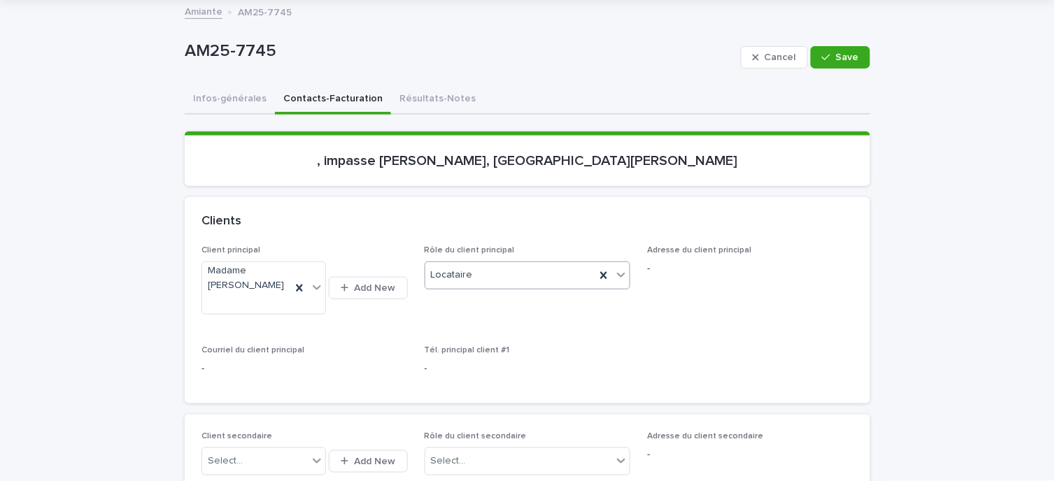
click at [618, 274] on icon at bounding box center [622, 275] width 8 height 5
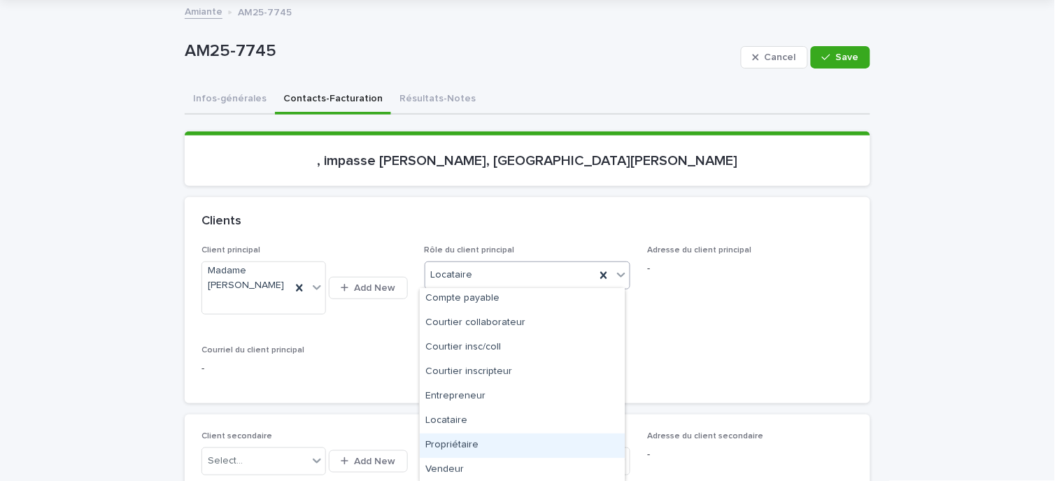
click at [467, 446] on div "Propriétaire" at bounding box center [522, 446] width 205 height 24
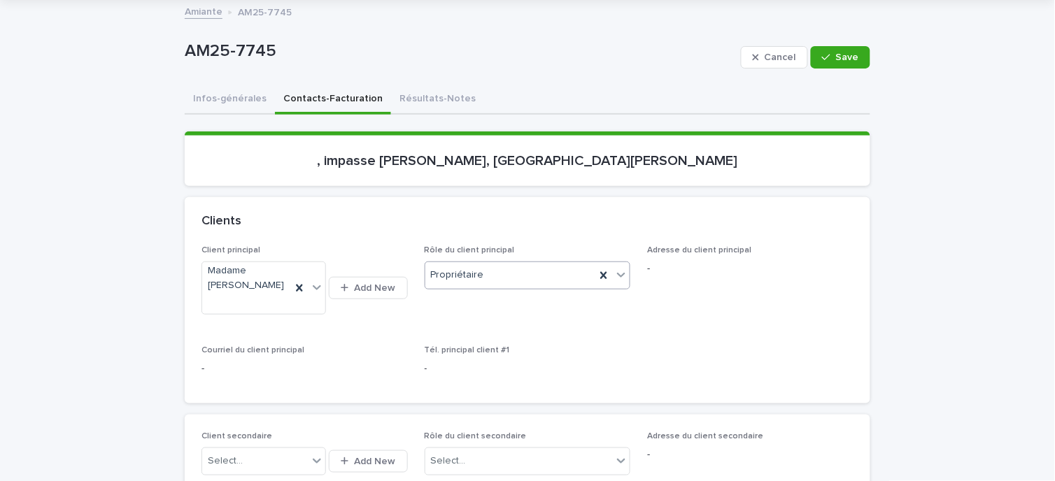
click at [837, 53] on span "Save" at bounding box center [847, 57] width 23 height 10
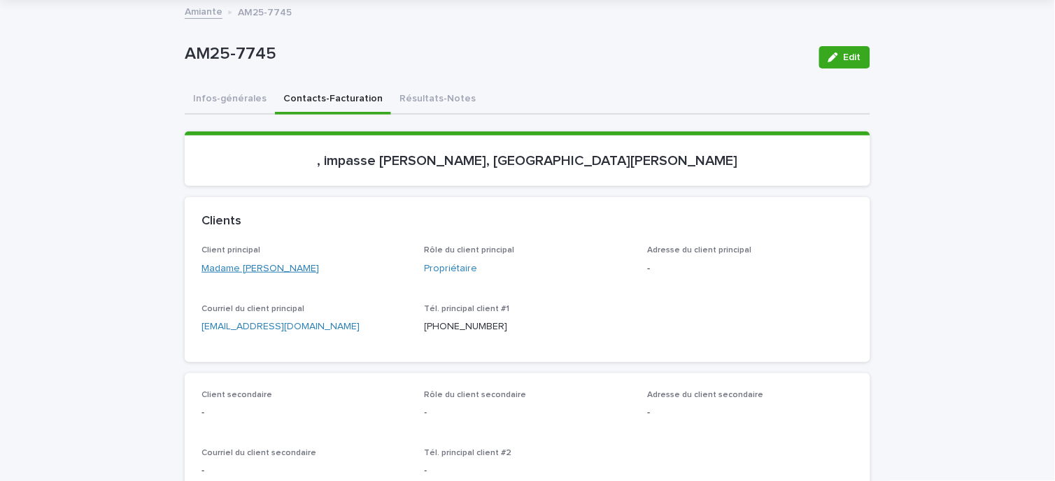
click at [233, 268] on link "Madame [PERSON_NAME]" at bounding box center [260, 269] width 118 height 15
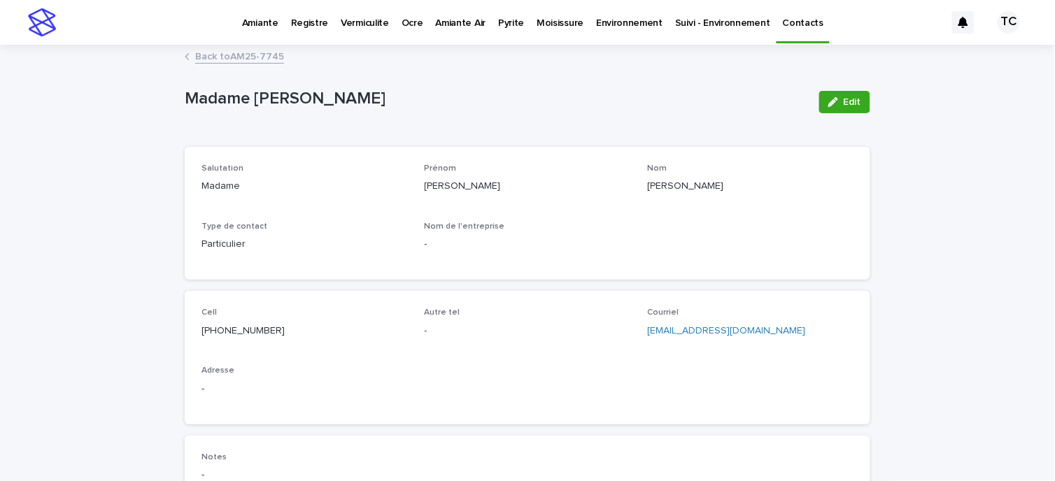
click at [844, 101] on span "Edit" at bounding box center [852, 102] width 17 height 10
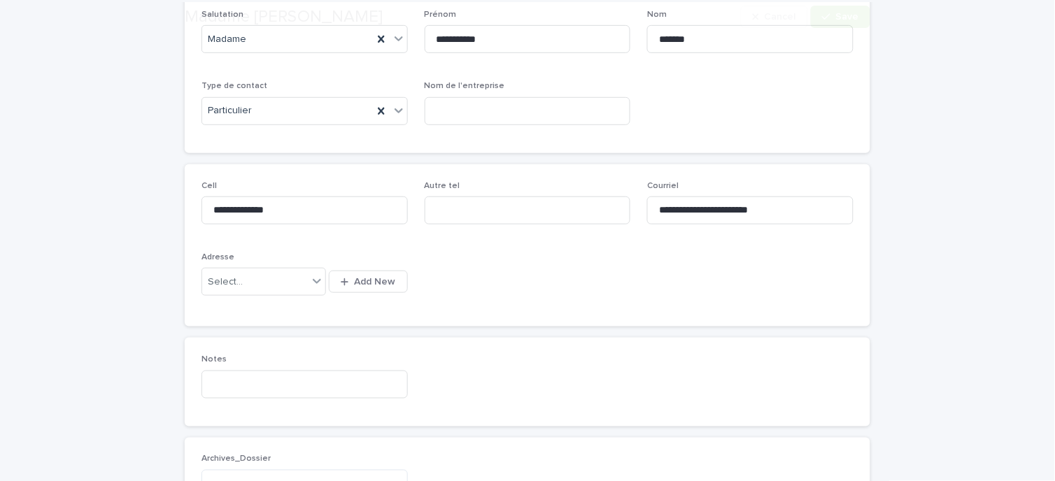
scroll to position [155, 0]
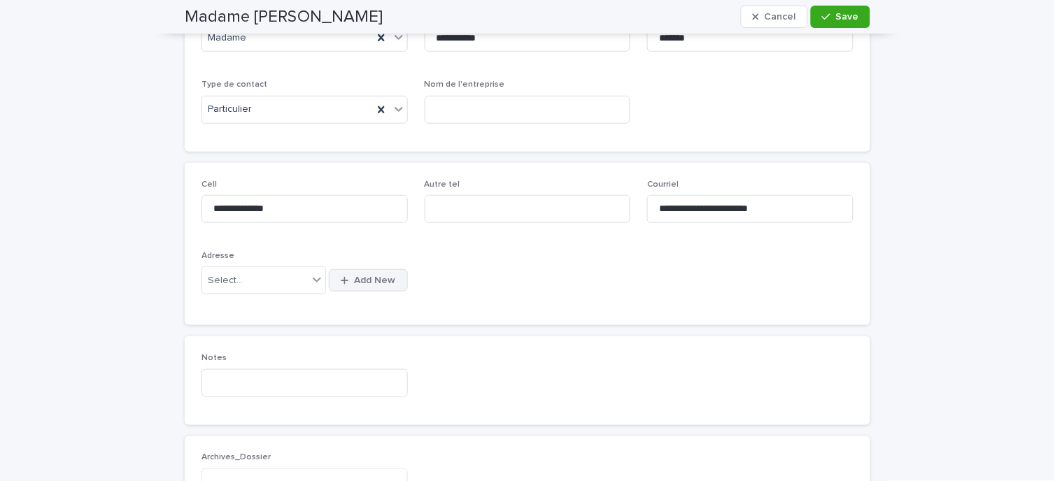
click at [364, 278] on span "Add New" at bounding box center [375, 281] width 41 height 10
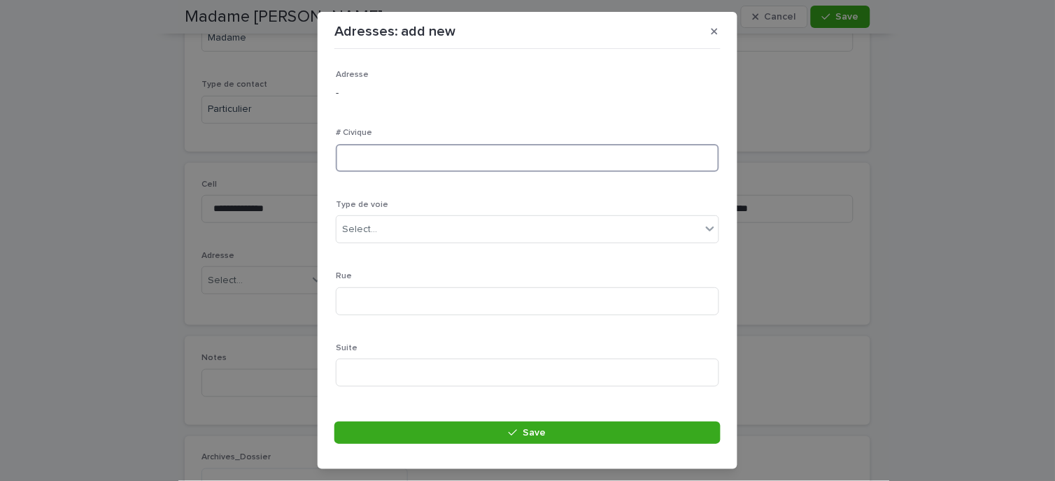
click at [395, 162] on input at bounding box center [527, 158] width 383 height 28
type input "***"
click at [388, 225] on div "Select..." at bounding box center [518, 229] width 364 height 23
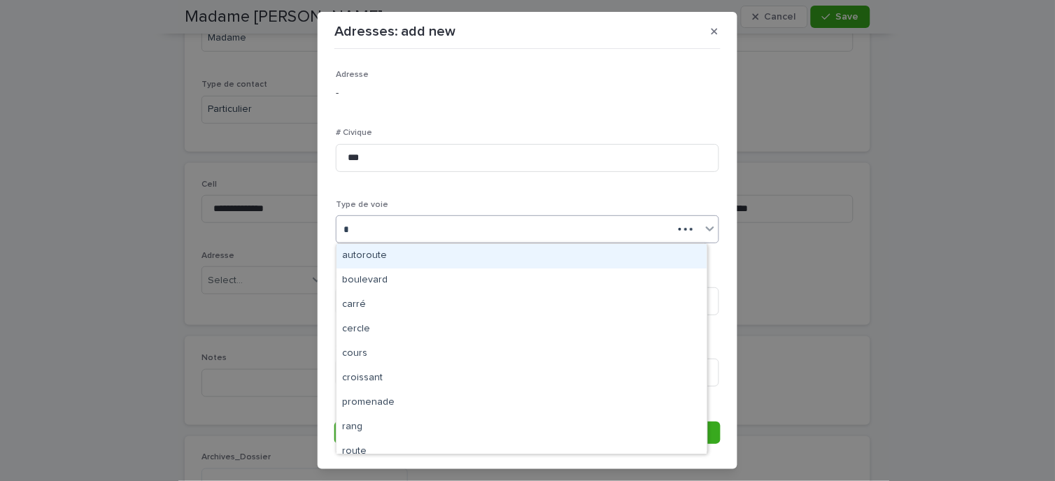
type input "**"
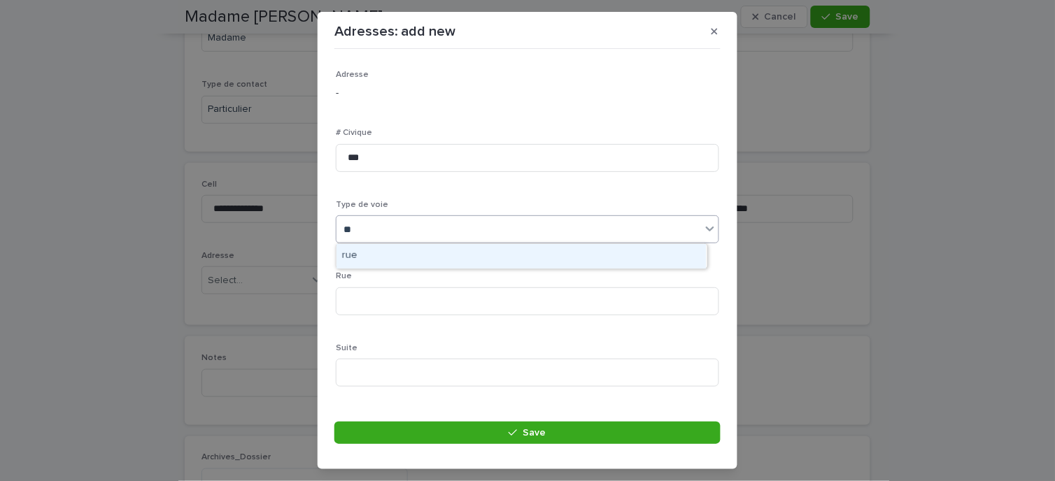
click at [378, 260] on div "rue" at bounding box center [521, 256] width 370 height 24
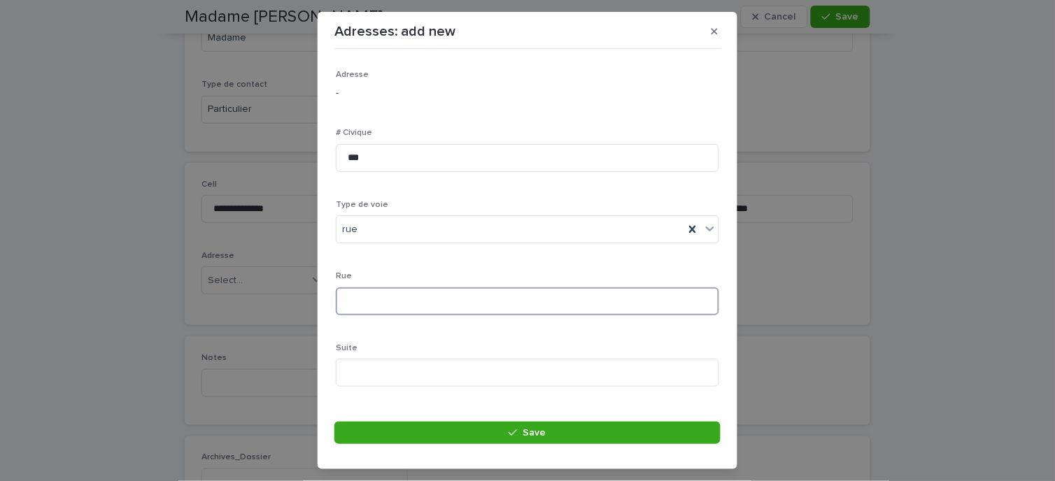
click at [385, 308] on input at bounding box center [527, 302] width 383 height 28
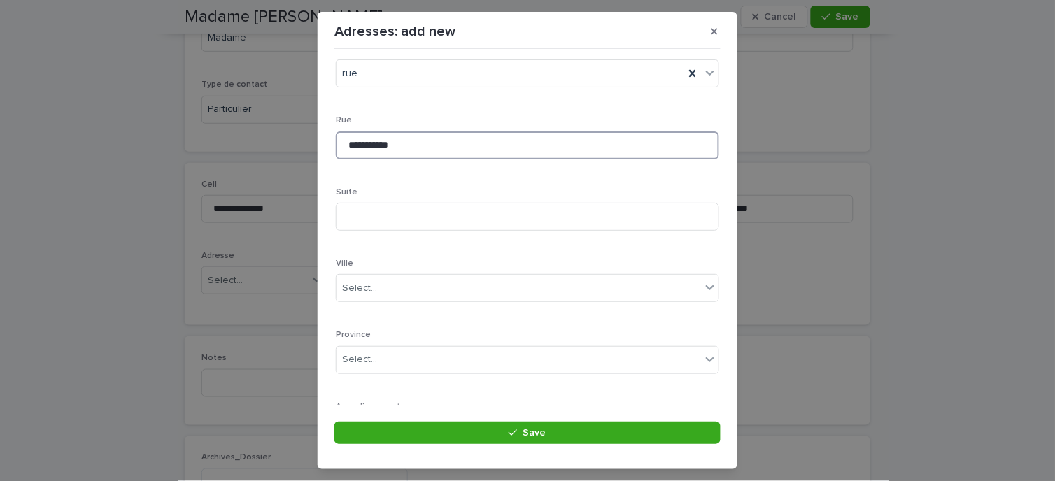
scroll to position [233, 0]
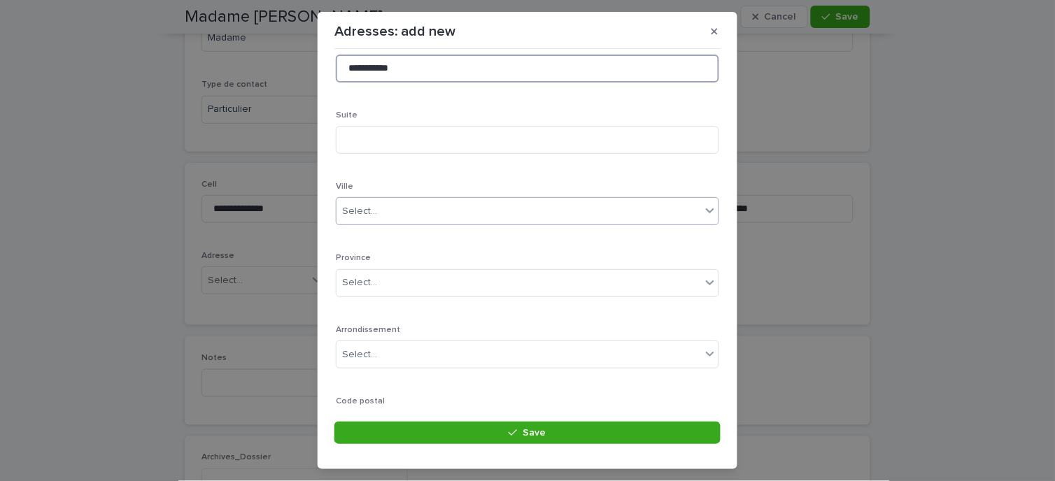
type input "**********"
click at [402, 213] on div "Select..." at bounding box center [518, 211] width 364 height 23
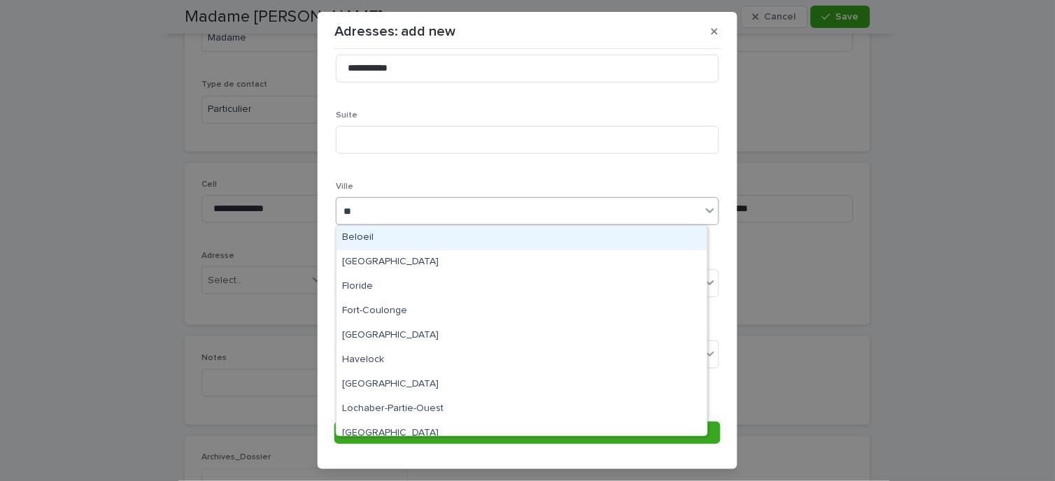
type input "***"
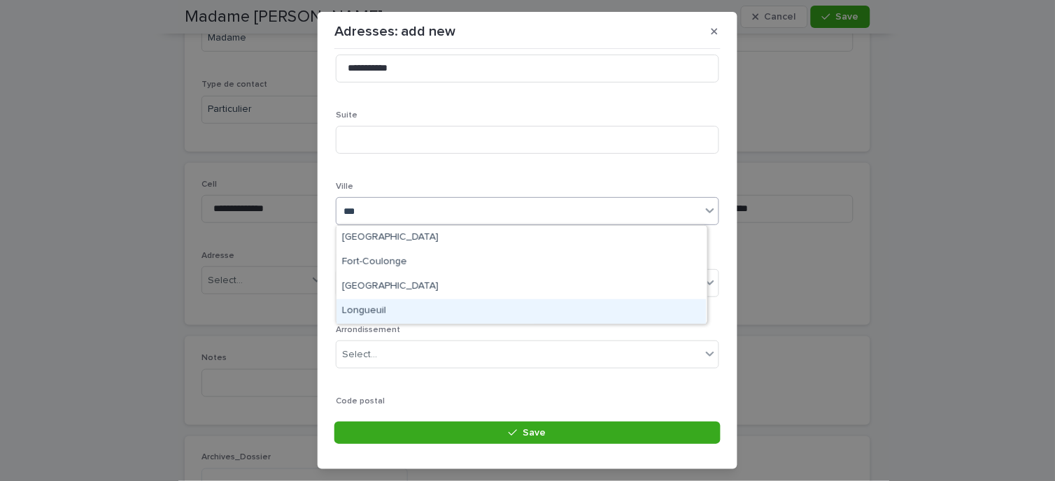
click at [376, 311] on div "Longueuil" at bounding box center [521, 311] width 370 height 24
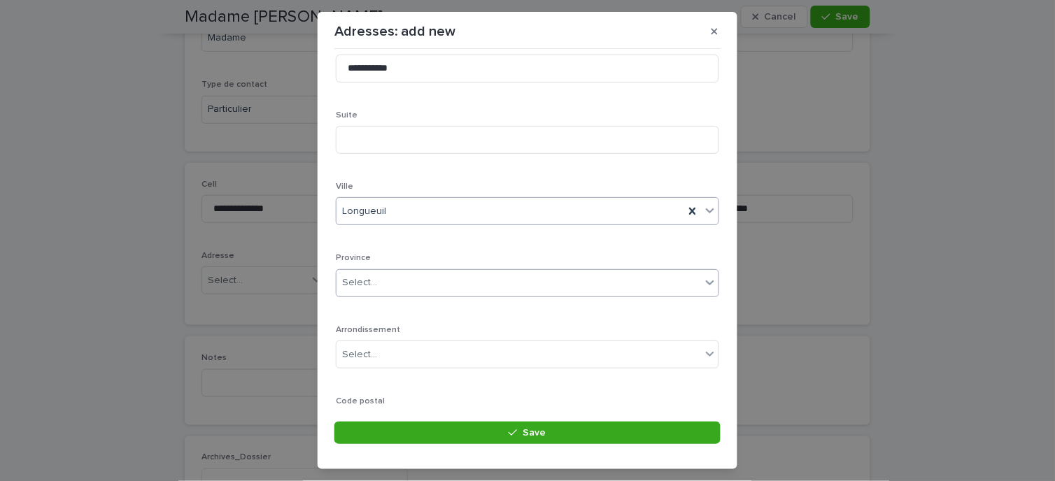
click at [383, 275] on div "Select..." at bounding box center [518, 282] width 364 height 23
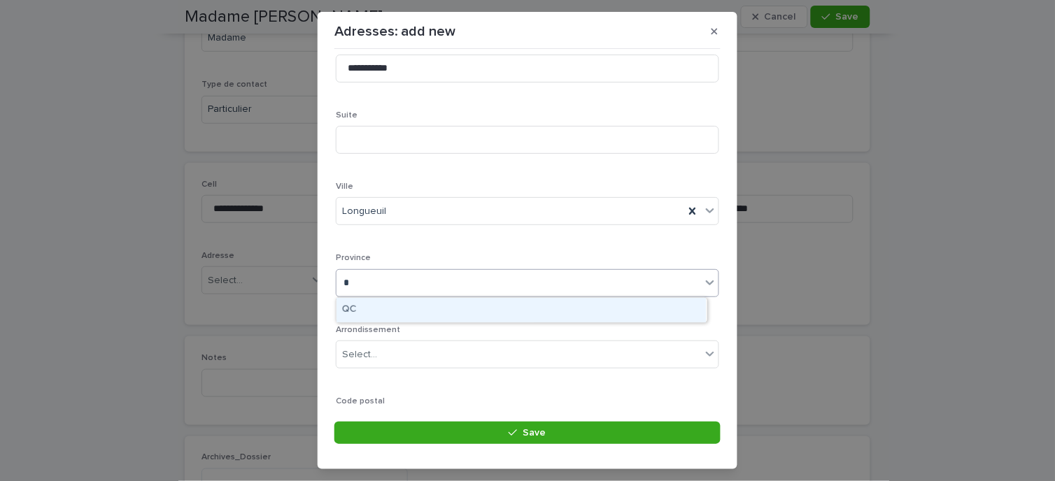
type input "**"
click at [378, 309] on div "QC" at bounding box center [521, 310] width 370 height 24
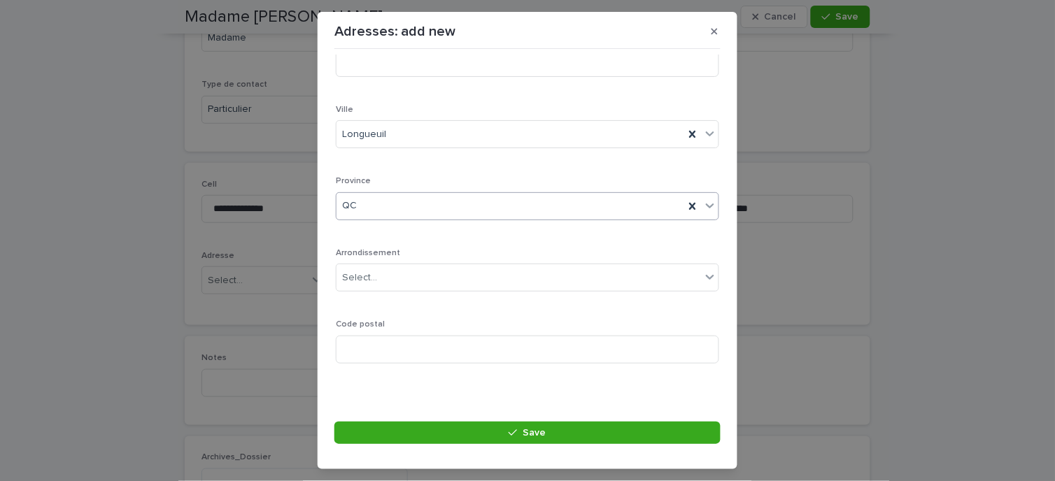
scroll to position [311, 0]
click at [383, 353] on input at bounding box center [527, 349] width 383 height 28
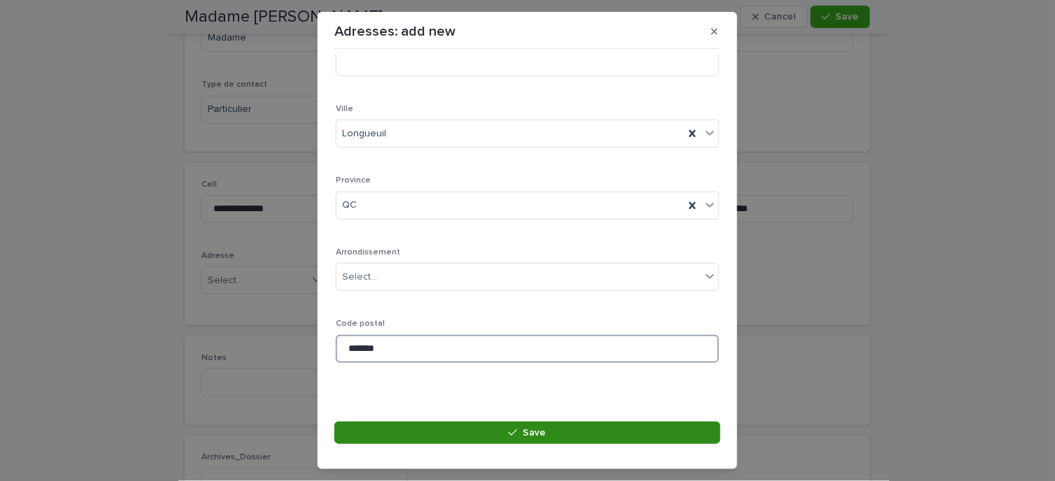
type input "*******"
click at [484, 437] on button "Save" at bounding box center [527, 433] width 386 height 22
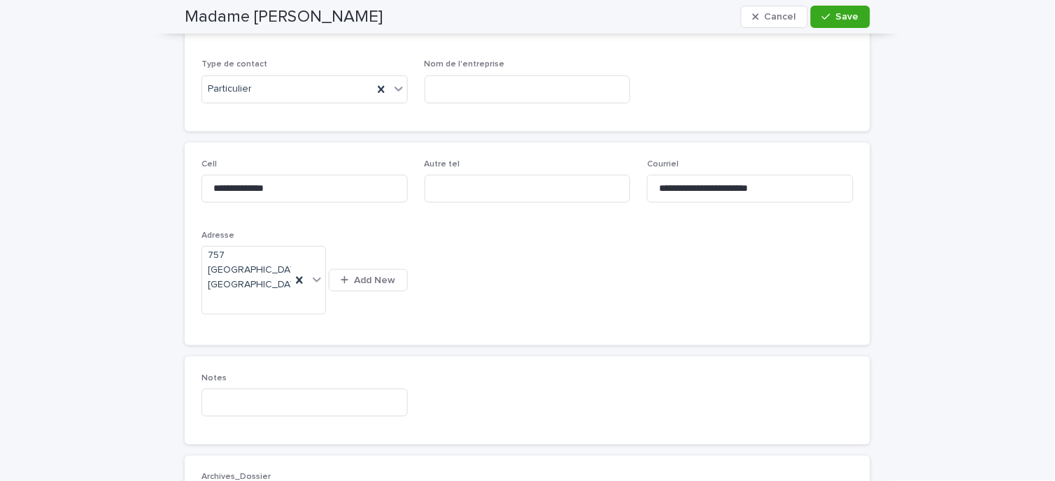
scroll to position [169, 0]
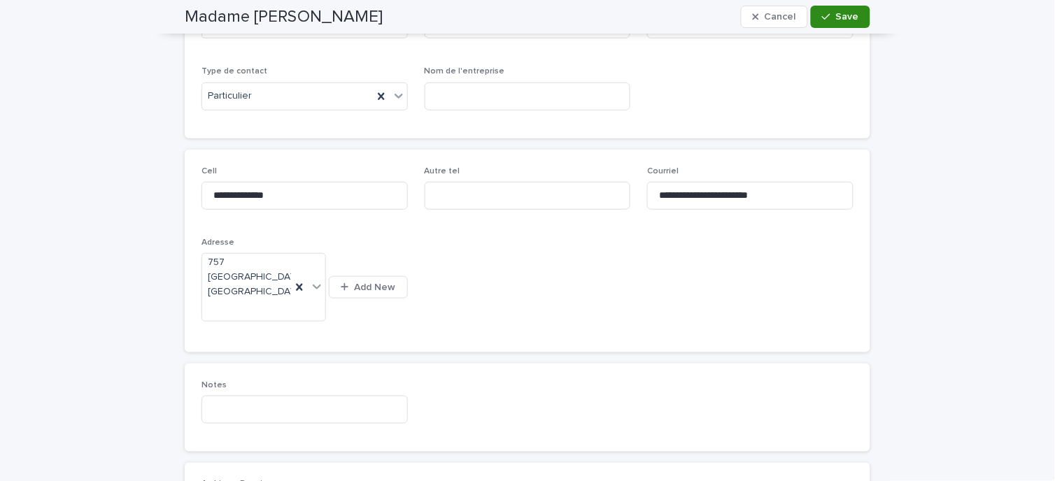
click at [837, 16] on span "Save" at bounding box center [847, 17] width 23 height 10
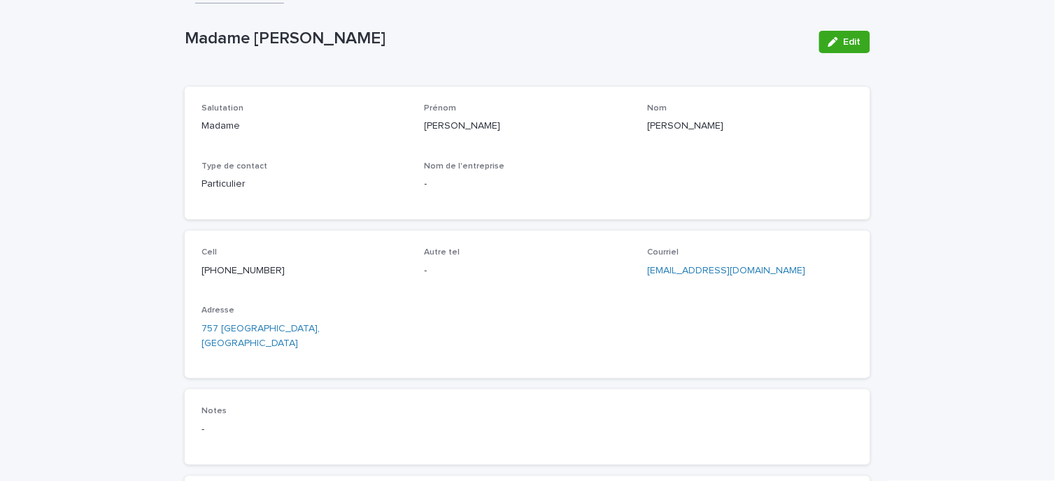
scroll to position [0, 0]
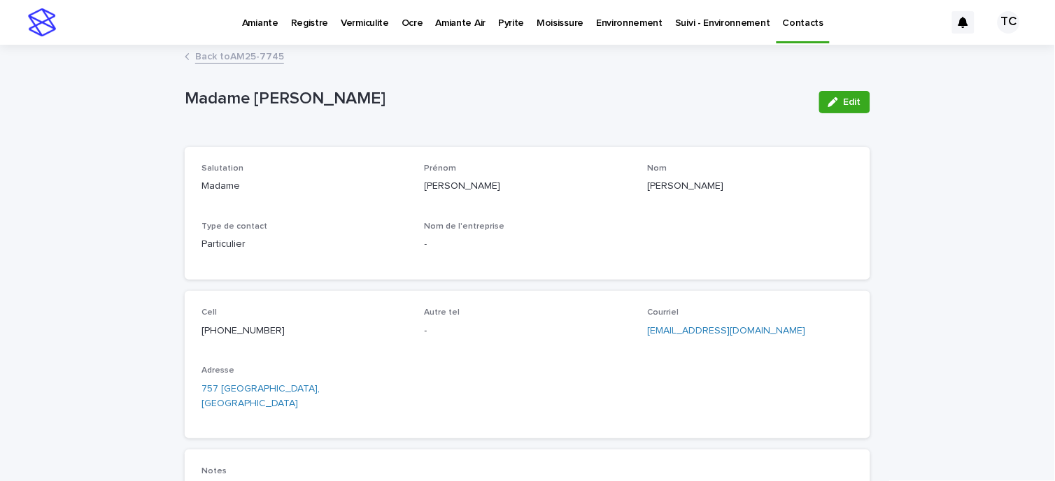
click at [225, 50] on link "Back to AM25-7745" at bounding box center [239, 56] width 89 height 16
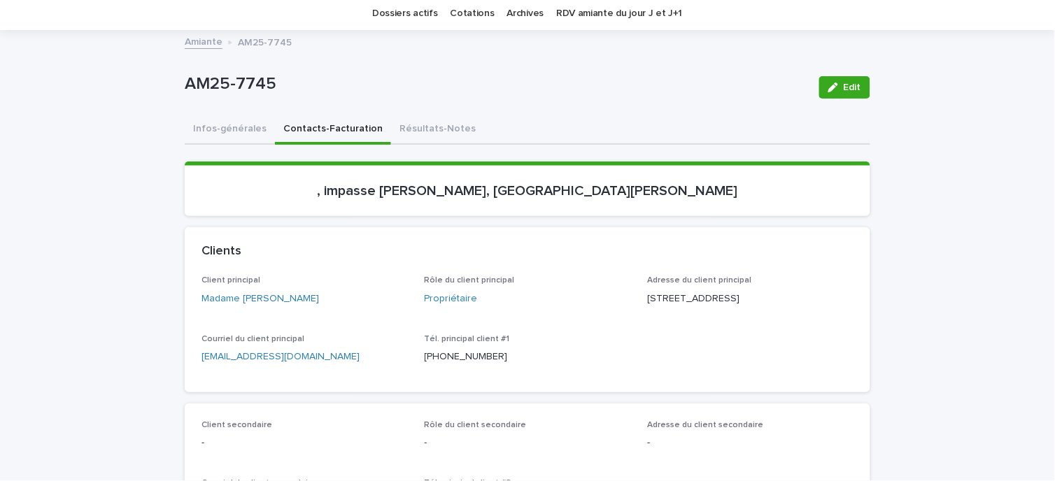
scroll to position [233, 0]
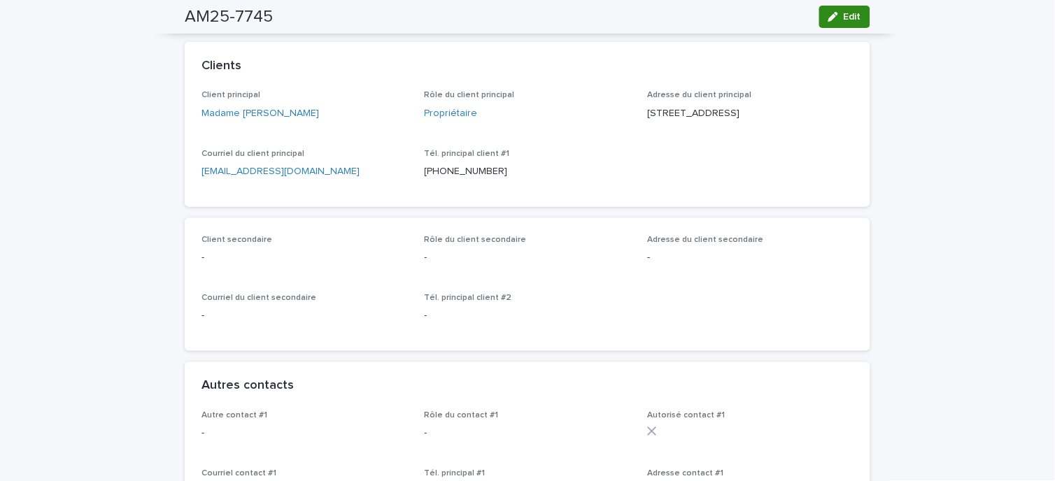
click at [834, 15] on div "button" at bounding box center [835, 17] width 15 height 10
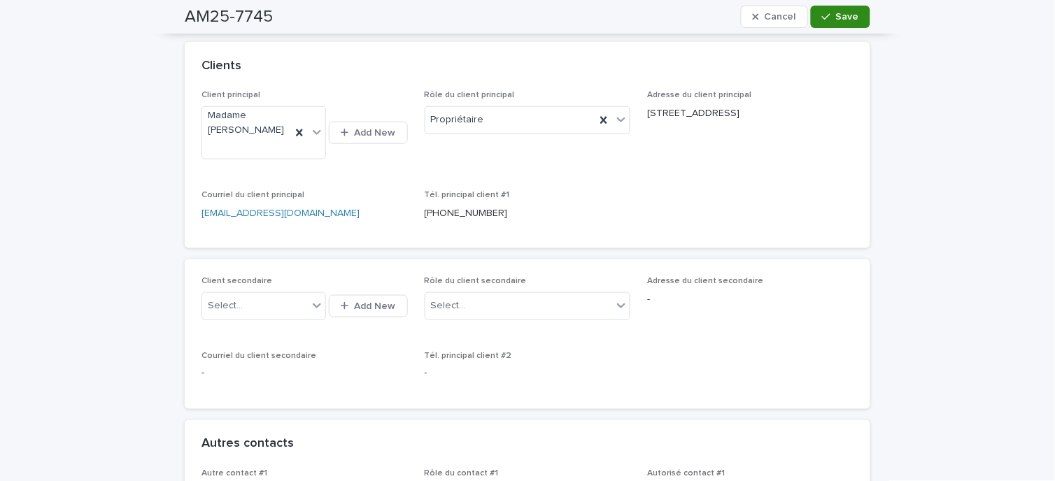
click at [828, 12] on div "button" at bounding box center [829, 17] width 14 height 10
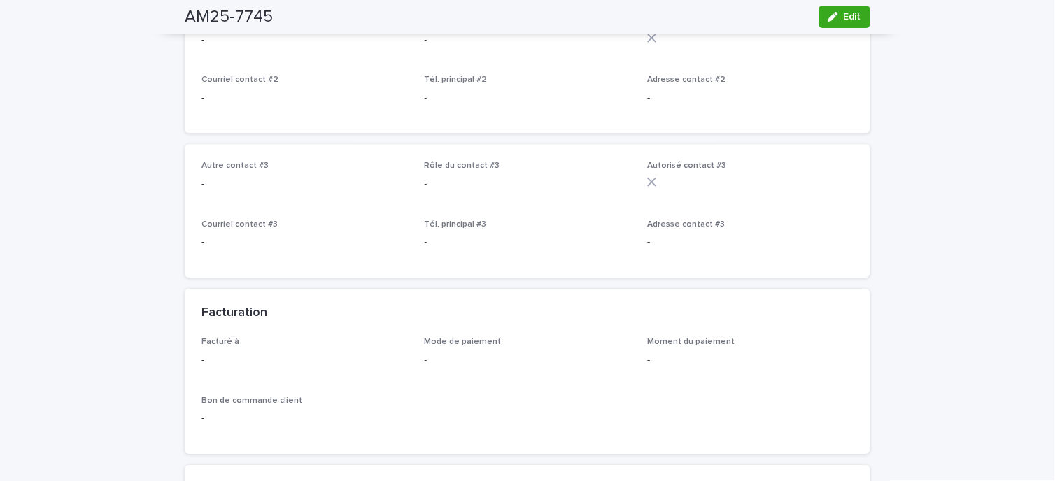
scroll to position [777, 0]
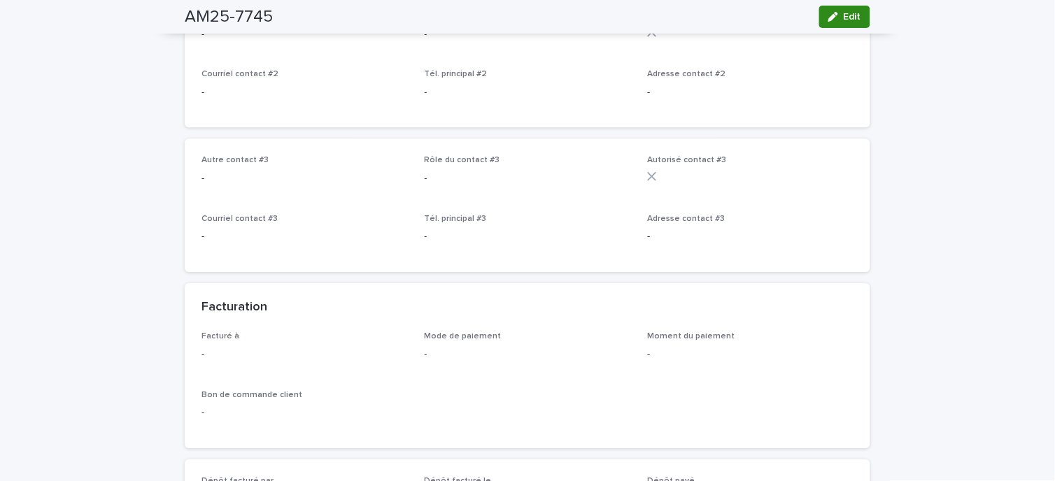
click at [836, 11] on button "Edit" at bounding box center [844, 17] width 51 height 22
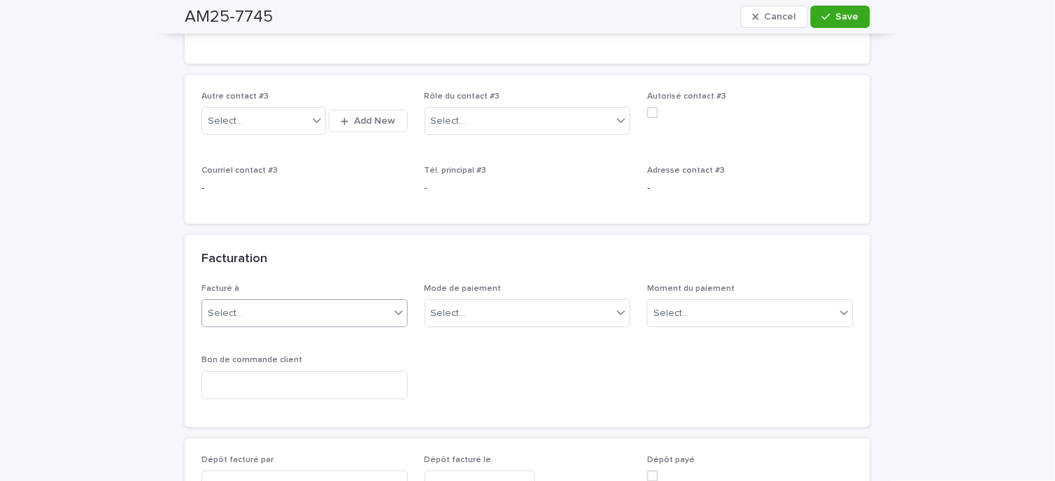
scroll to position [933, 0]
click at [395, 312] on icon at bounding box center [399, 312] width 14 height 14
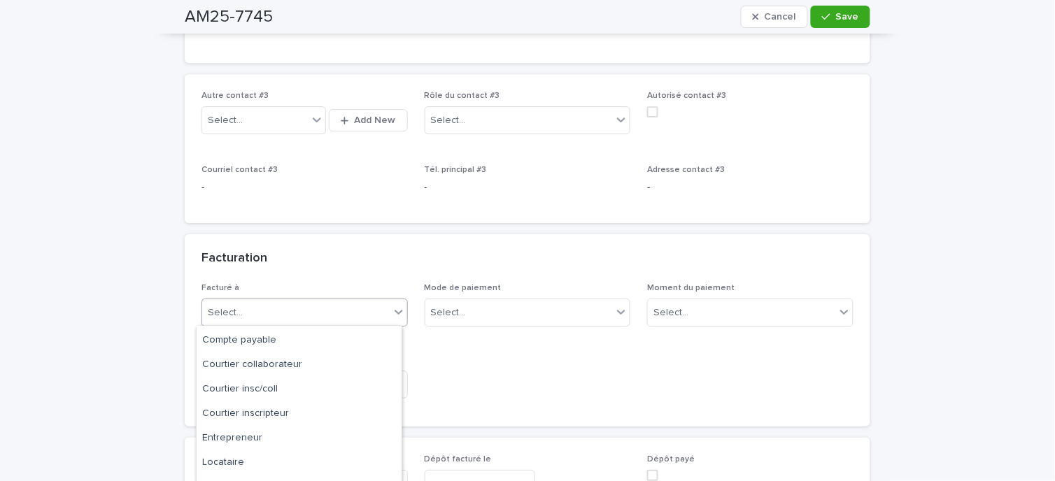
scroll to position [88, 0]
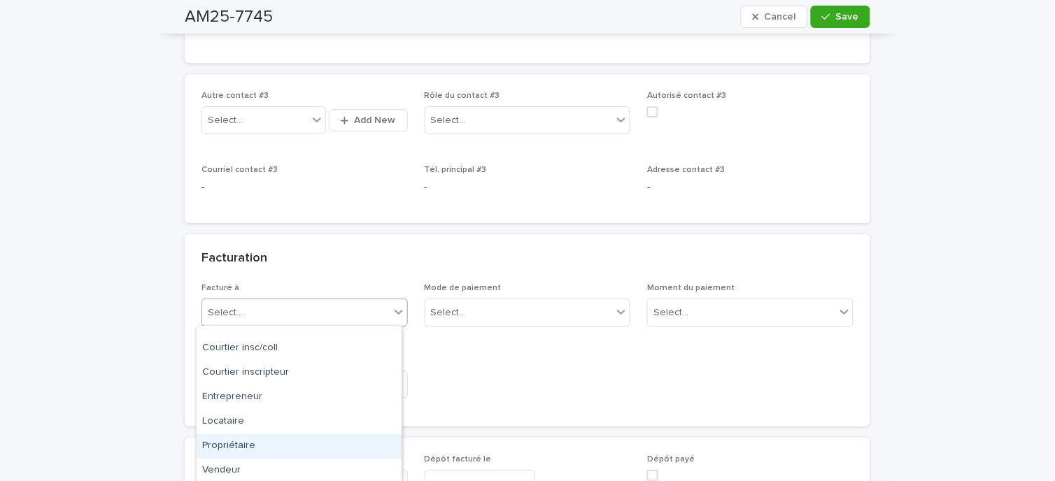
click at [255, 444] on div "Propriétaire" at bounding box center [299, 446] width 205 height 24
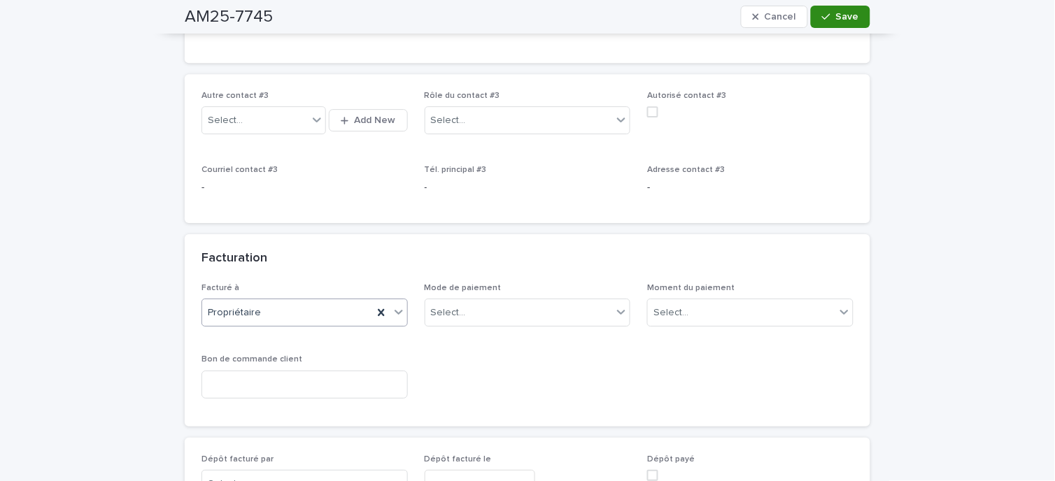
click at [827, 12] on div "button" at bounding box center [829, 17] width 14 height 10
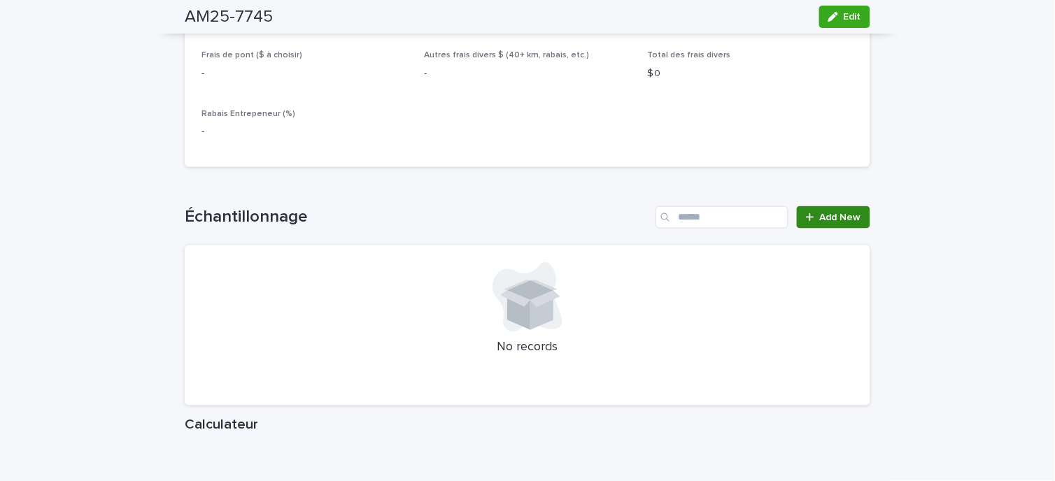
scroll to position [1477, 0]
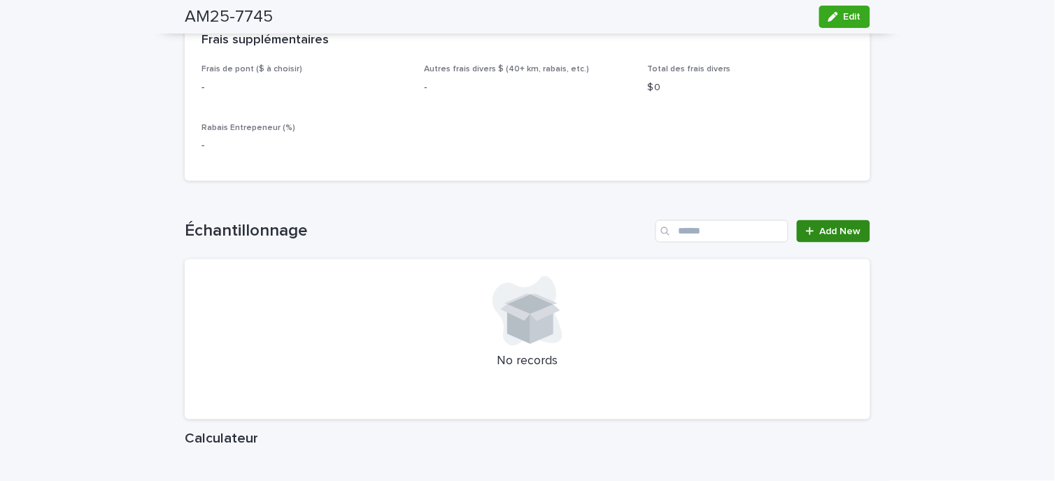
click at [832, 236] on span "Add New" at bounding box center [840, 232] width 41 height 10
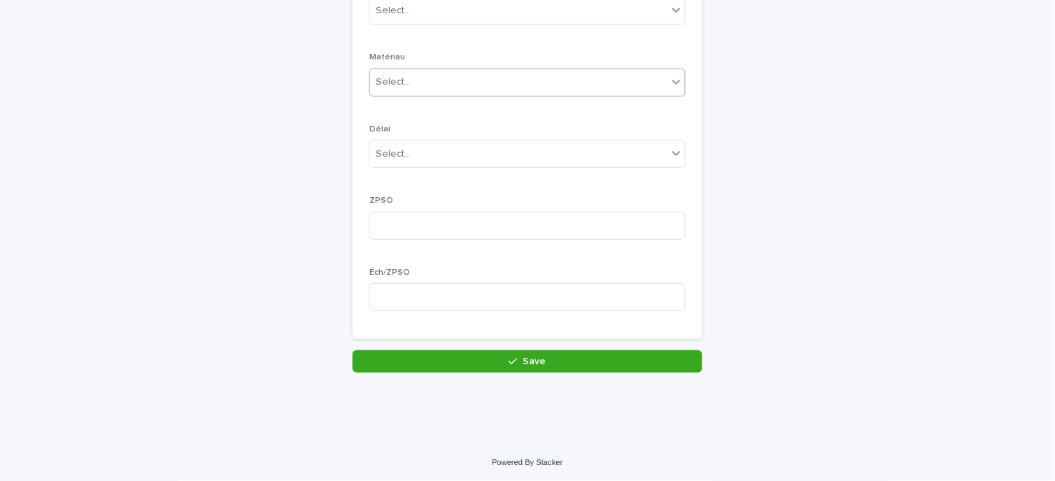
scroll to position [77, 0]
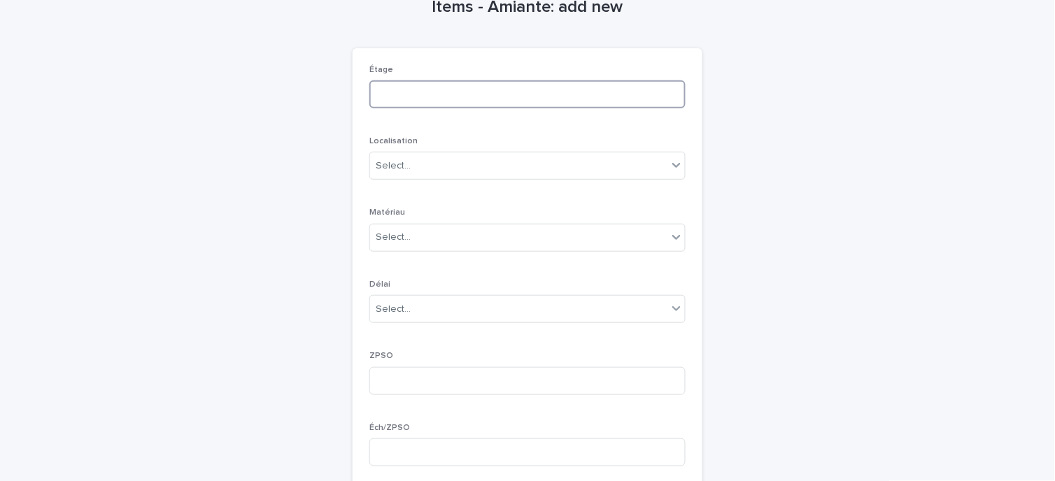
click at [430, 93] on input at bounding box center [527, 94] width 316 height 28
type input "********"
click at [423, 177] on div "Select..." at bounding box center [518, 166] width 297 height 23
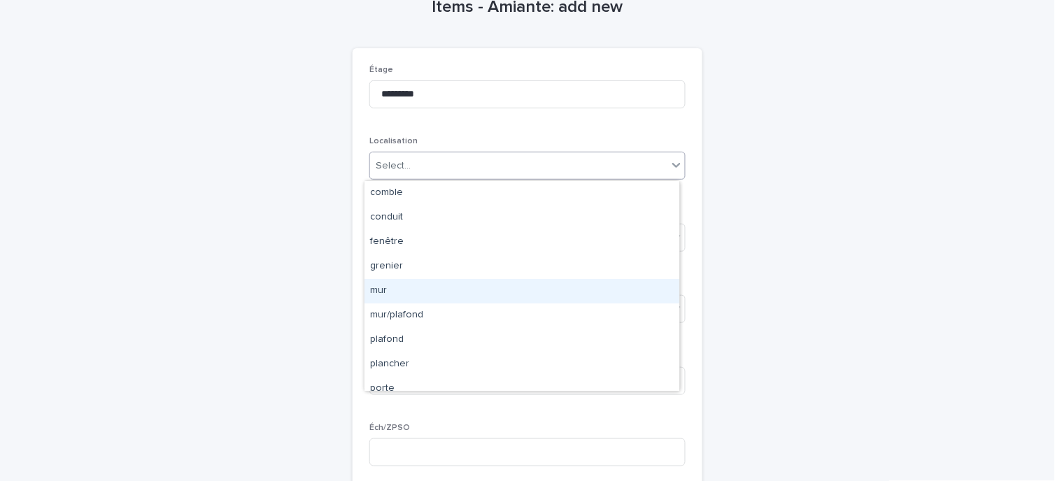
click at [395, 289] on div "mur" at bounding box center [521, 291] width 315 height 24
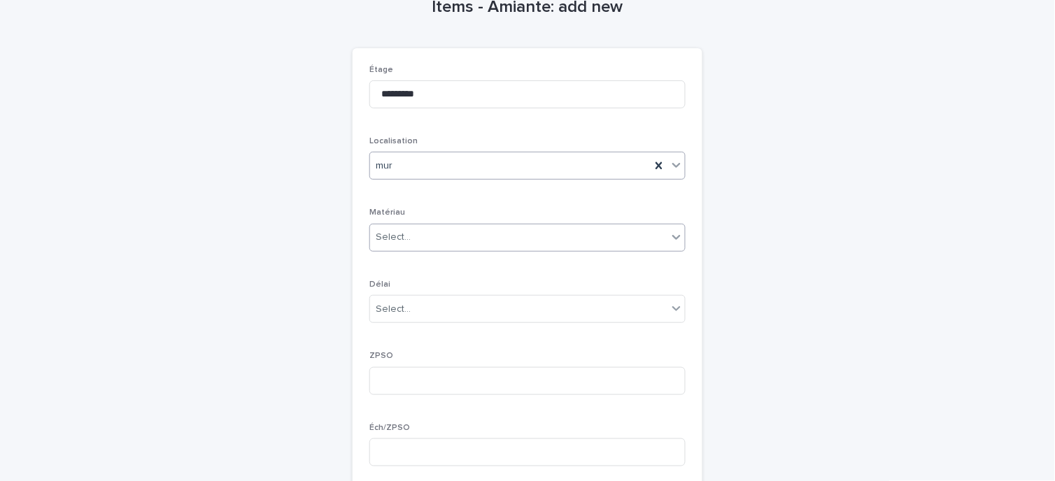
click at [446, 241] on div "Select..." at bounding box center [518, 237] width 297 height 23
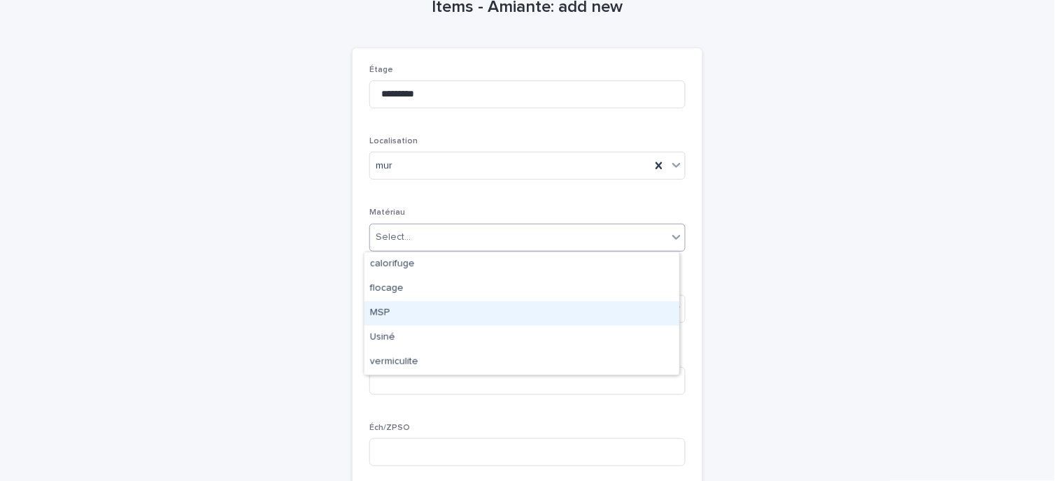
click at [420, 310] on div "MSP" at bounding box center [521, 314] width 315 height 24
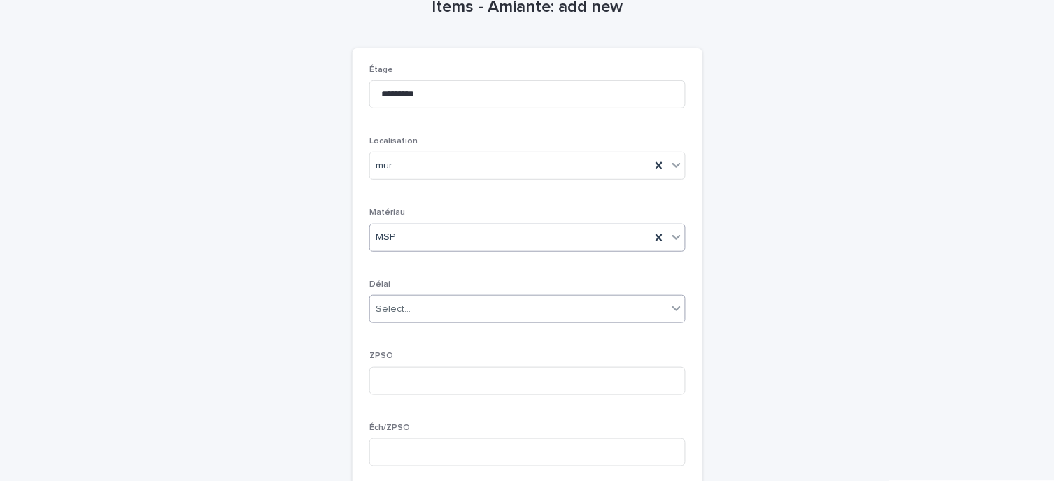
click at [444, 308] on div "Select..." at bounding box center [518, 309] width 297 height 23
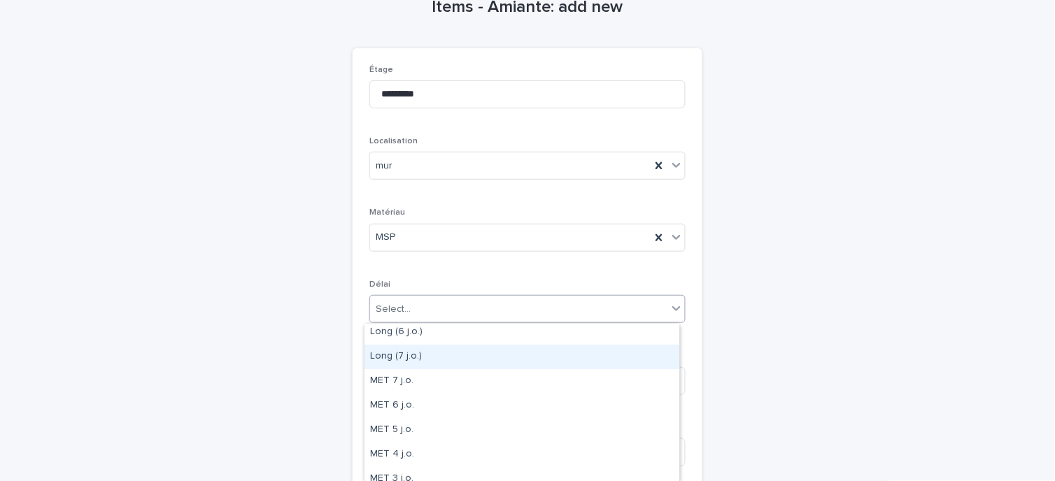
click at [411, 355] on div "Long (7 j.o.)" at bounding box center [521, 357] width 315 height 24
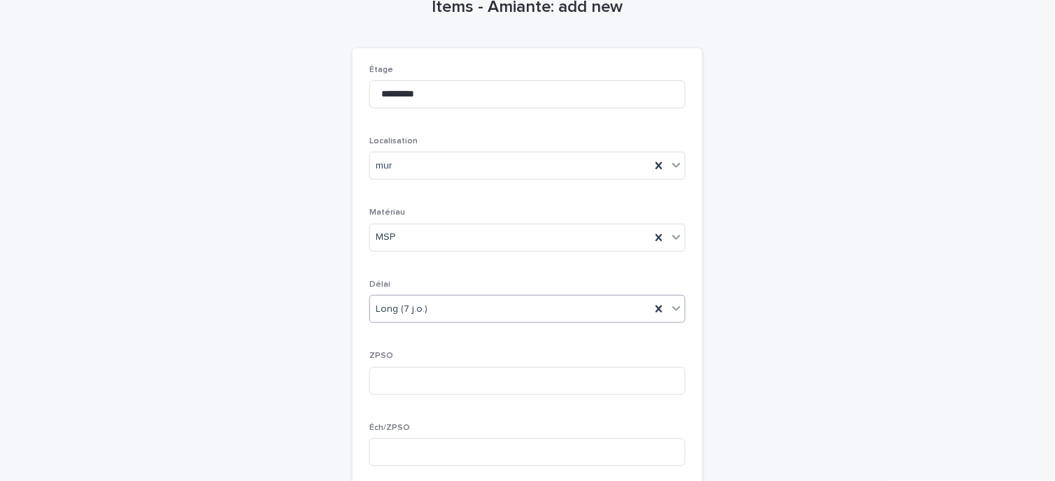
scroll to position [155, 0]
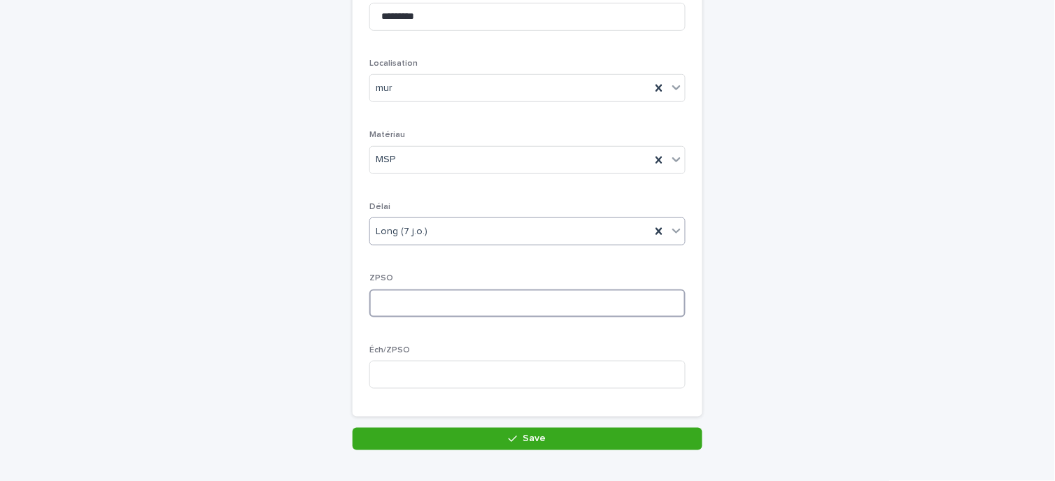
click at [402, 301] on input at bounding box center [527, 304] width 316 height 28
type input "*"
click at [411, 374] on input at bounding box center [527, 375] width 316 height 28
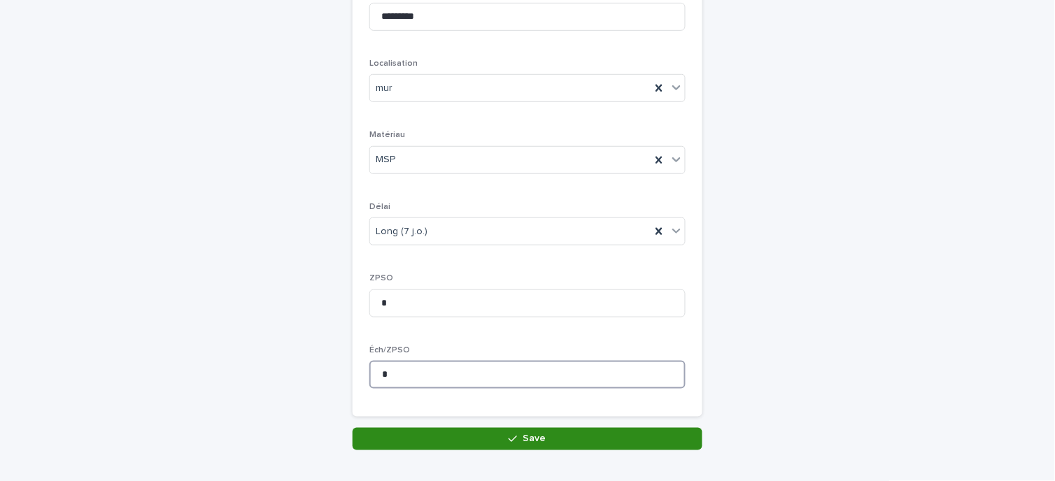
type input "*"
click at [473, 439] on button "Save" at bounding box center [528, 439] width 350 height 22
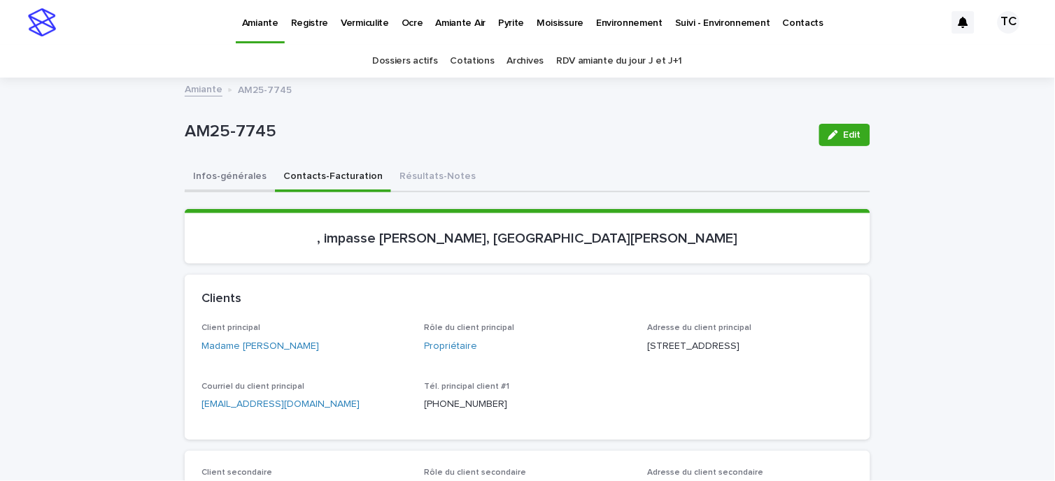
click at [208, 179] on button "Infos-générales" at bounding box center [230, 177] width 90 height 29
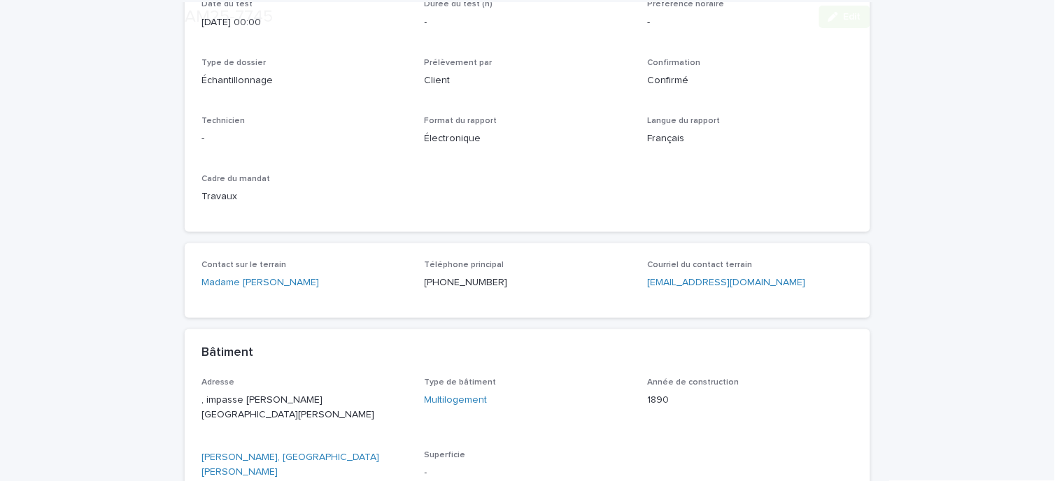
scroll to position [725, 0]
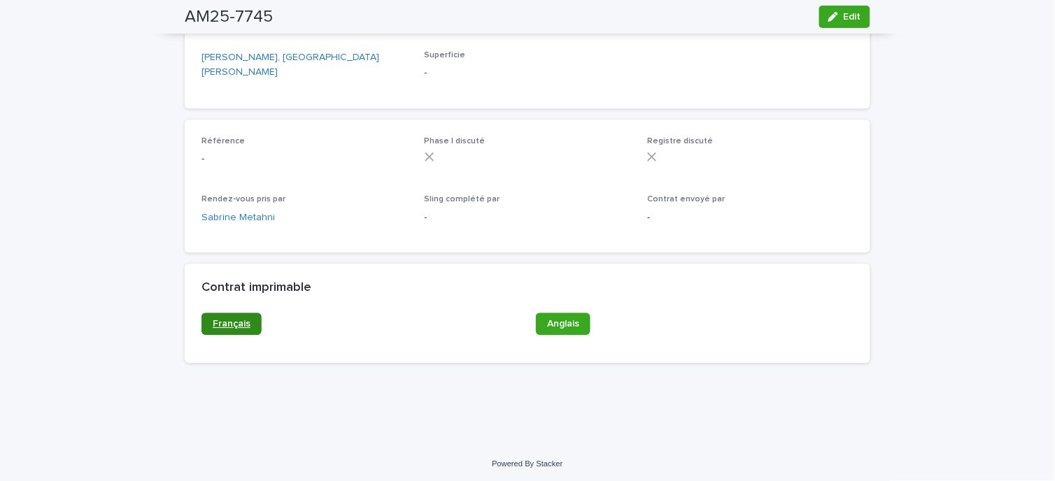
click at [231, 316] on link "Français" at bounding box center [231, 324] width 60 height 22
